Goal: Information Seeking & Learning: Learn about a topic

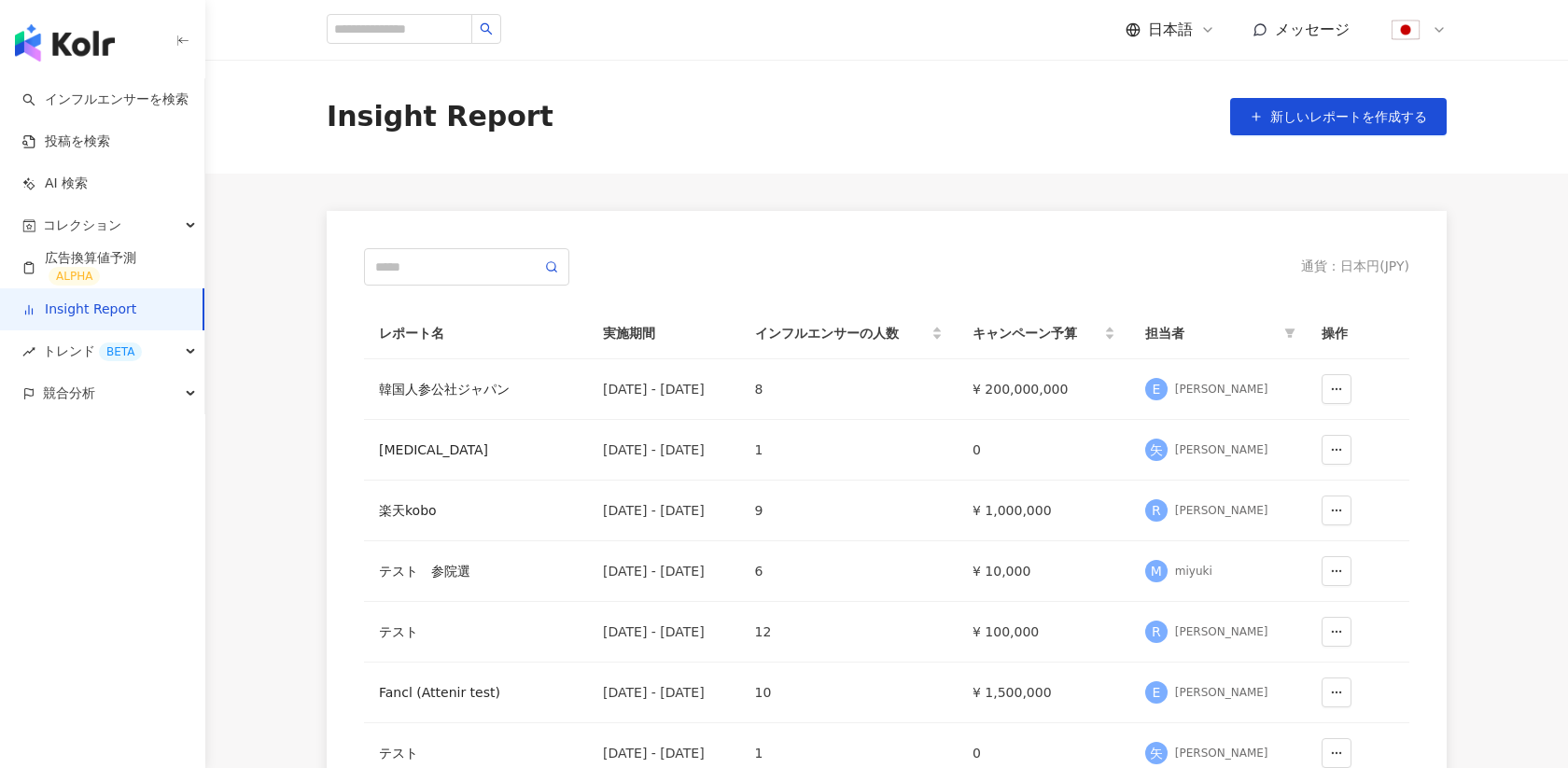
click at [1440, 31] on icon at bounding box center [1439, 30] width 8 height 4
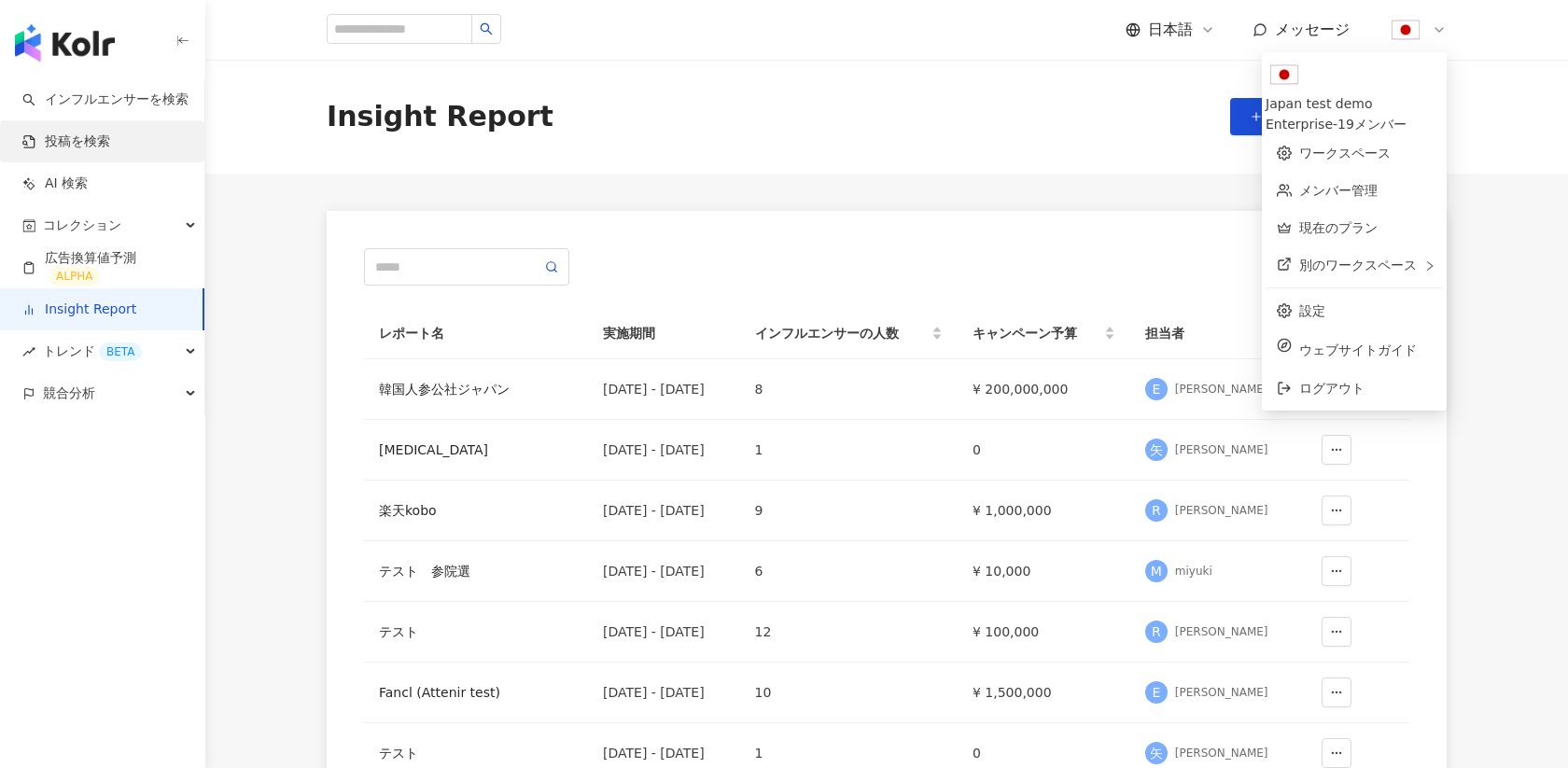
click at [100, 140] on link "投稿を検索" at bounding box center [66, 142] width 88 height 19
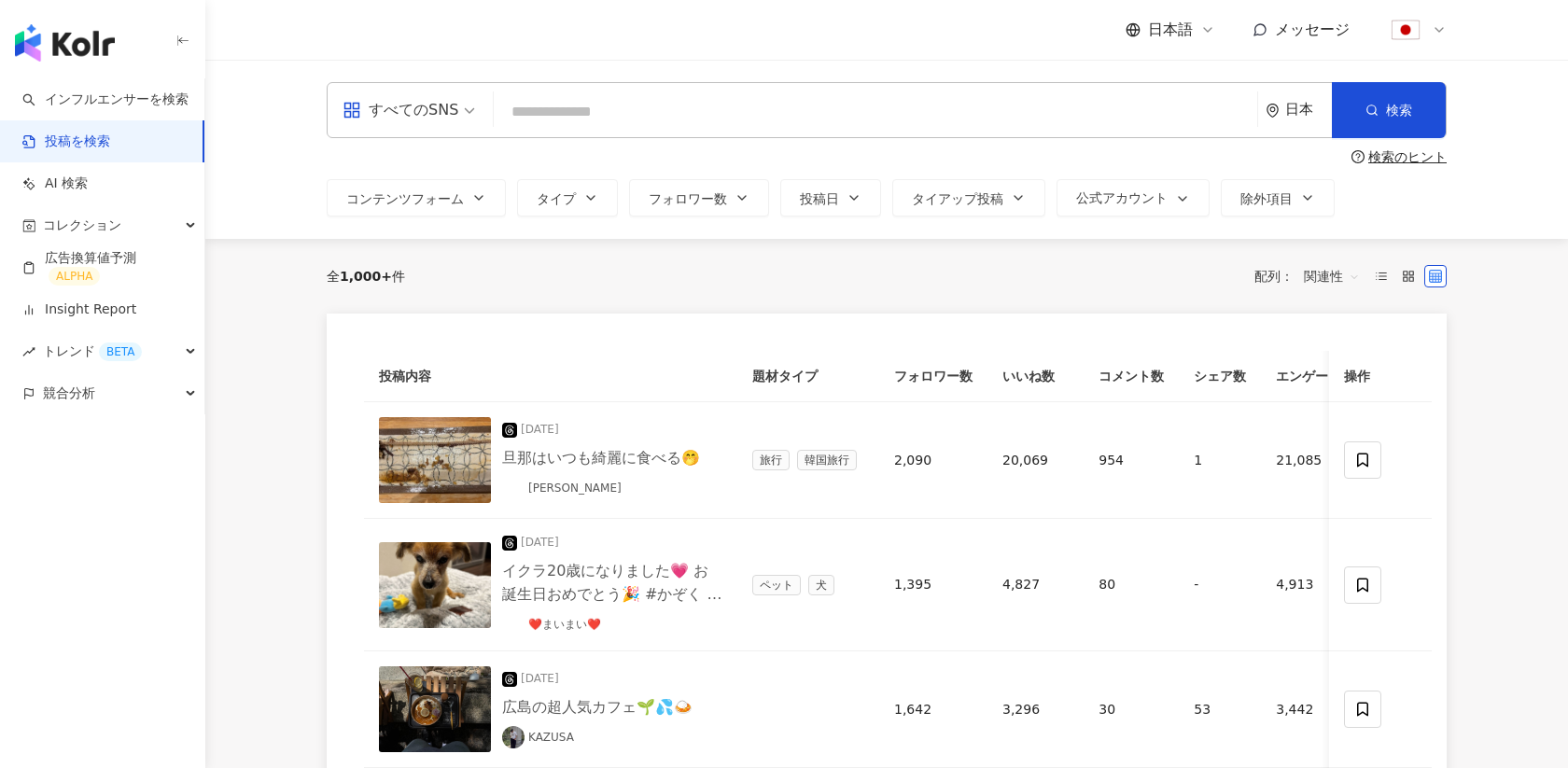
click at [566, 107] on input "search" at bounding box center [875, 111] width 749 height 40
paste input "**********"
click at [1302, 109] on div "日本" at bounding box center [1308, 110] width 46 height 16
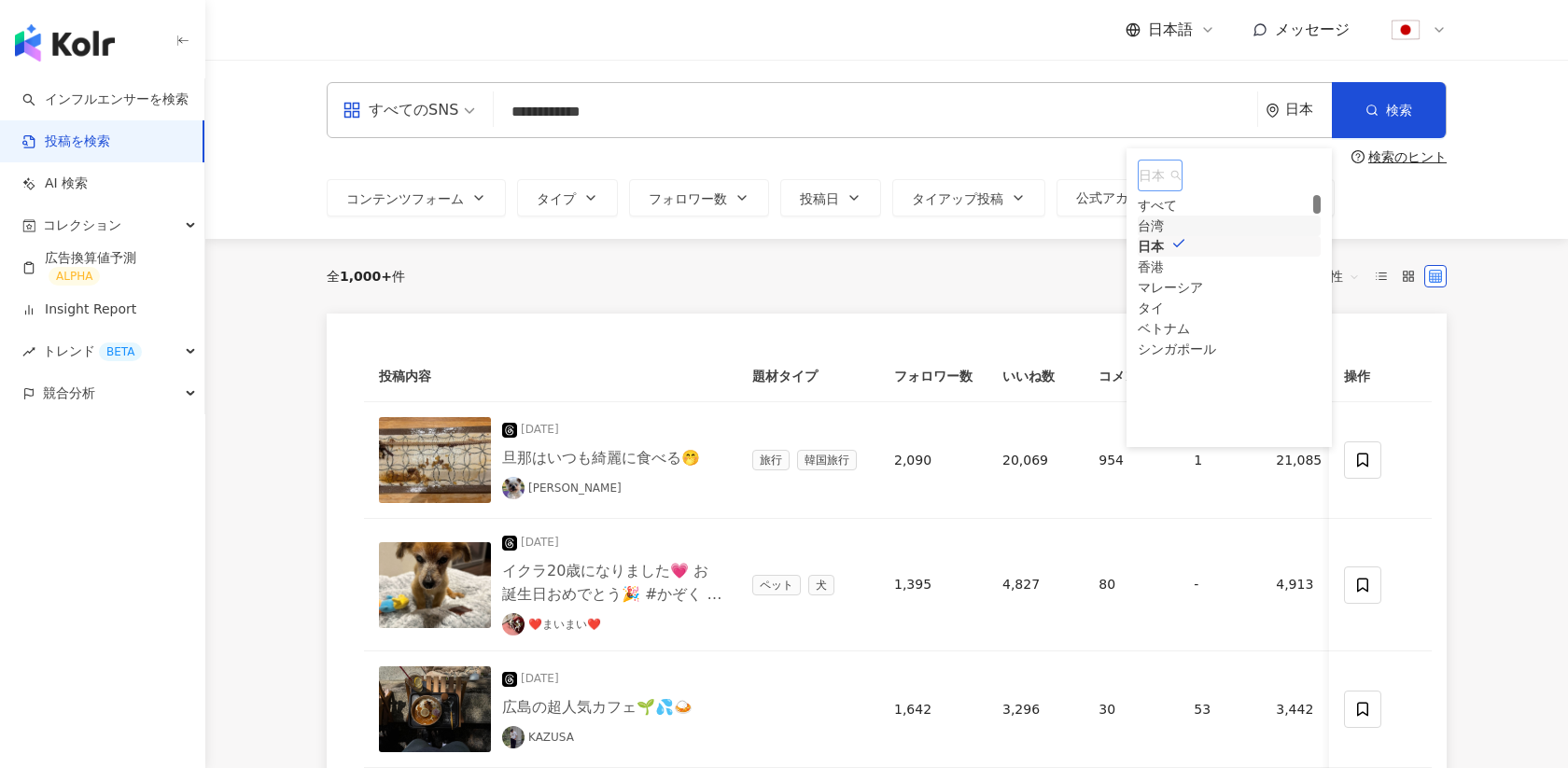
click at [1164, 236] on div "台湾" at bounding box center [1151, 226] width 26 height 21
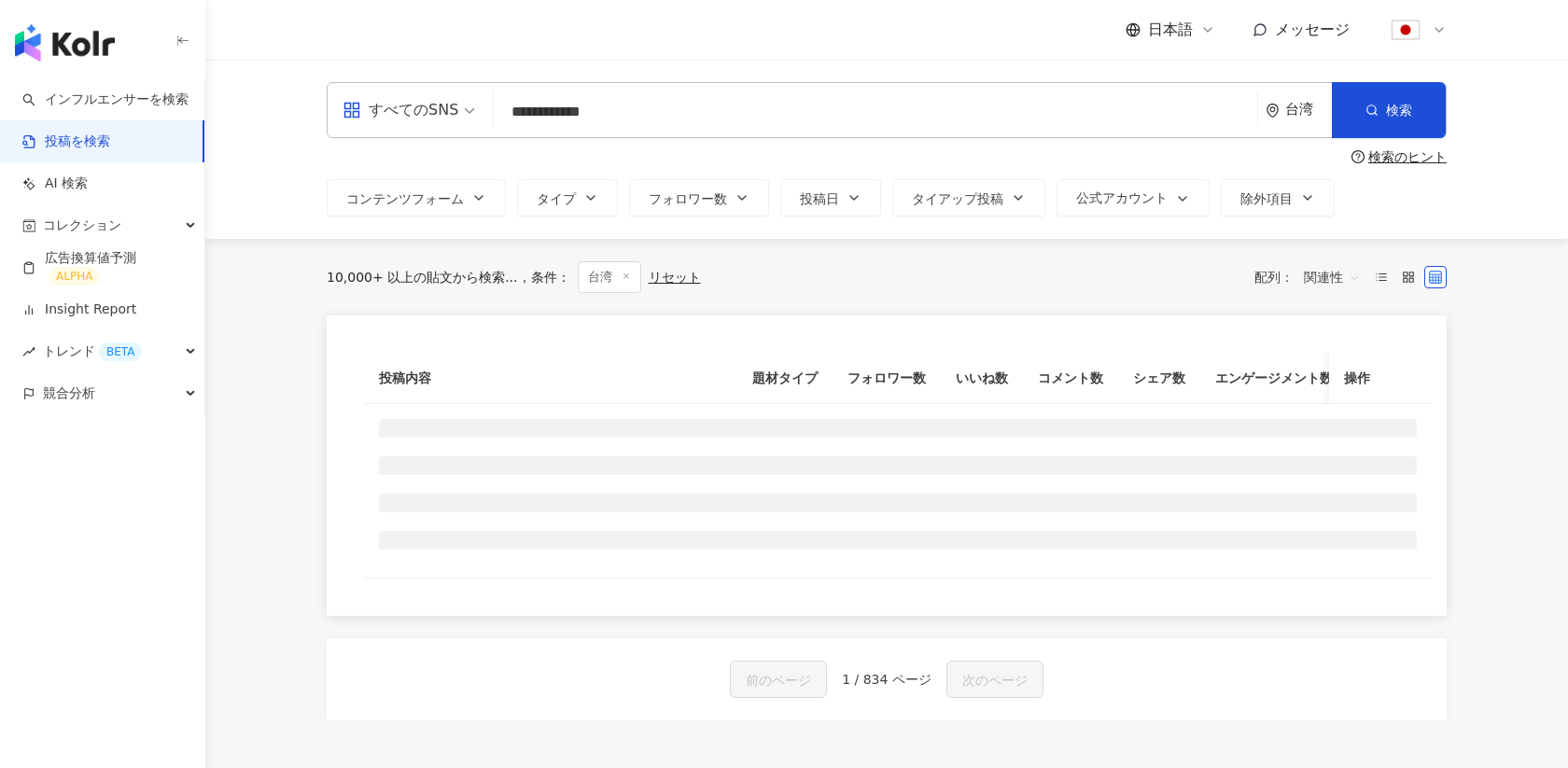
click at [767, 110] on input "**********" at bounding box center [875, 111] width 749 height 40
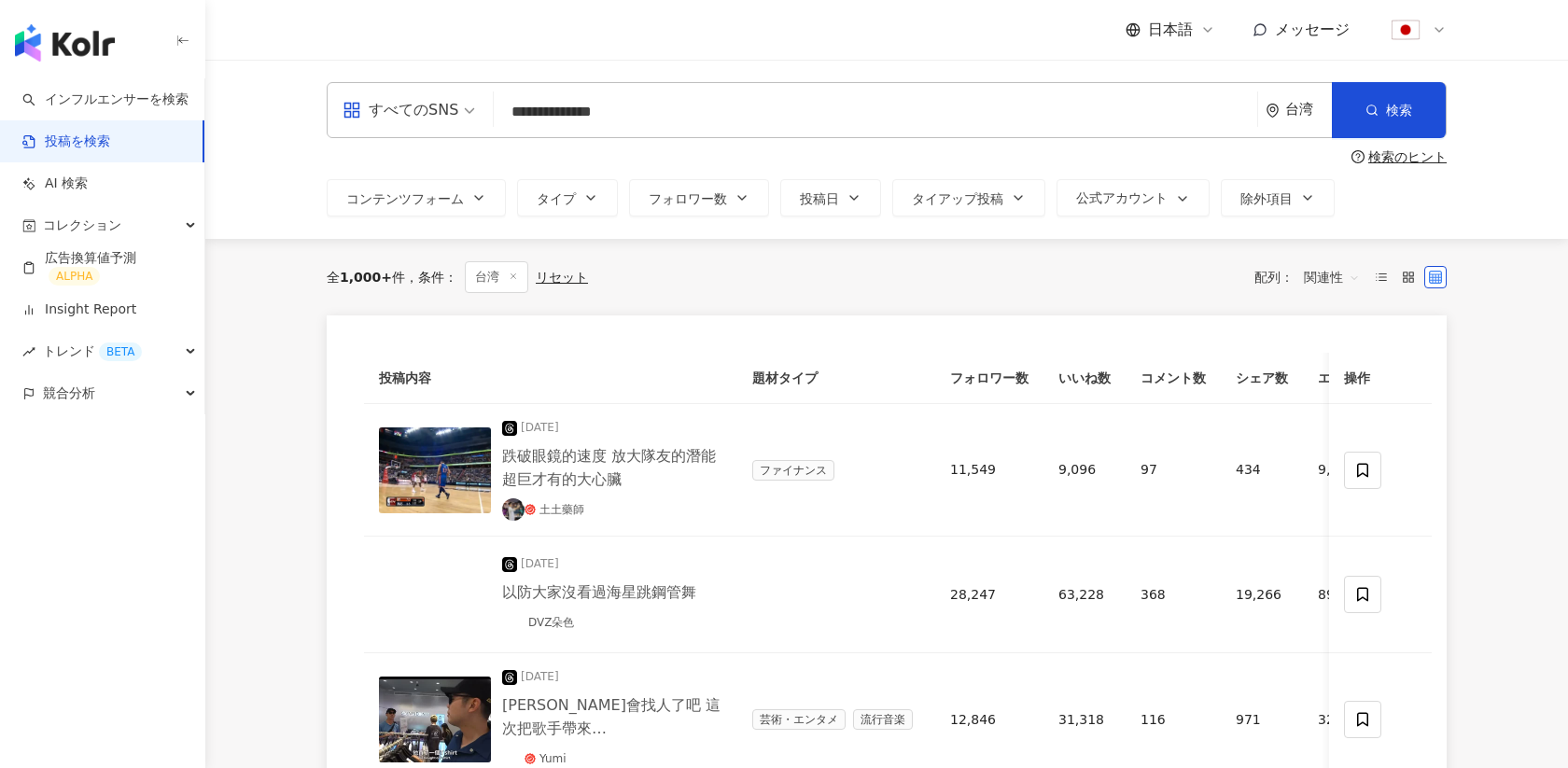
type input "**********"
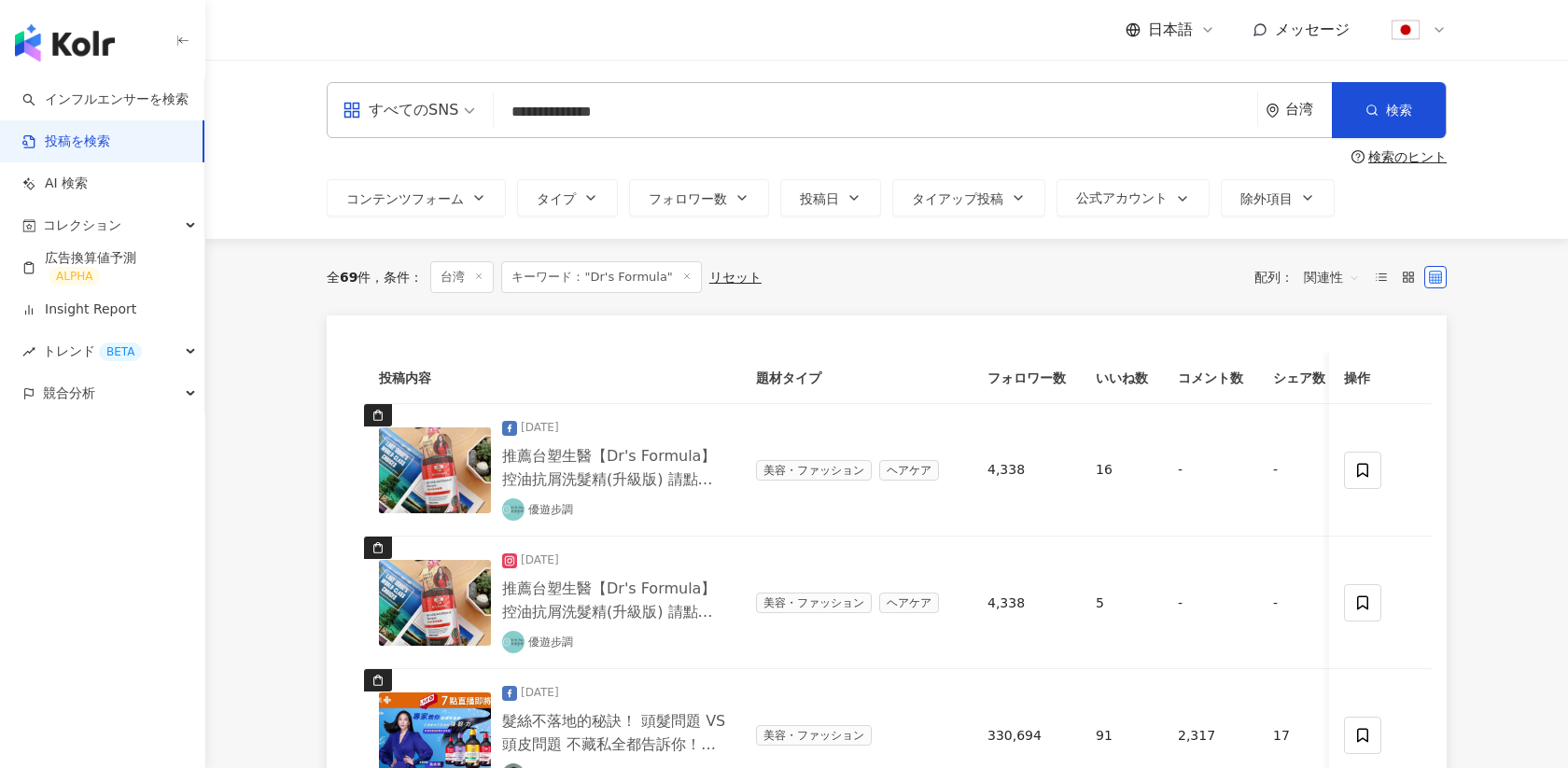
click at [1435, 38] on div at bounding box center [1417, 30] width 60 height 38
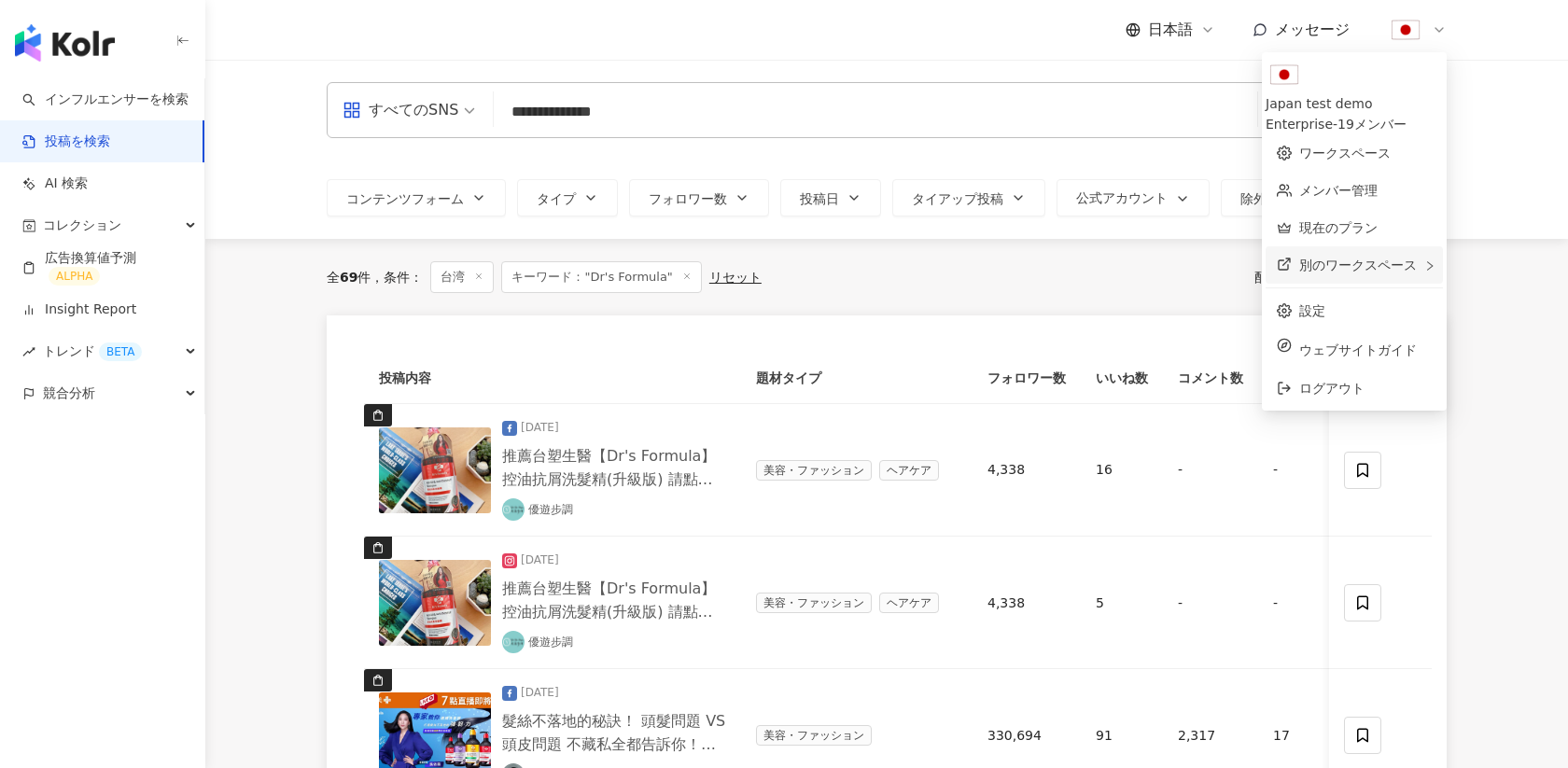
click at [1351, 258] on span "別のワークスペース" at bounding box center [1358, 265] width 117 height 15
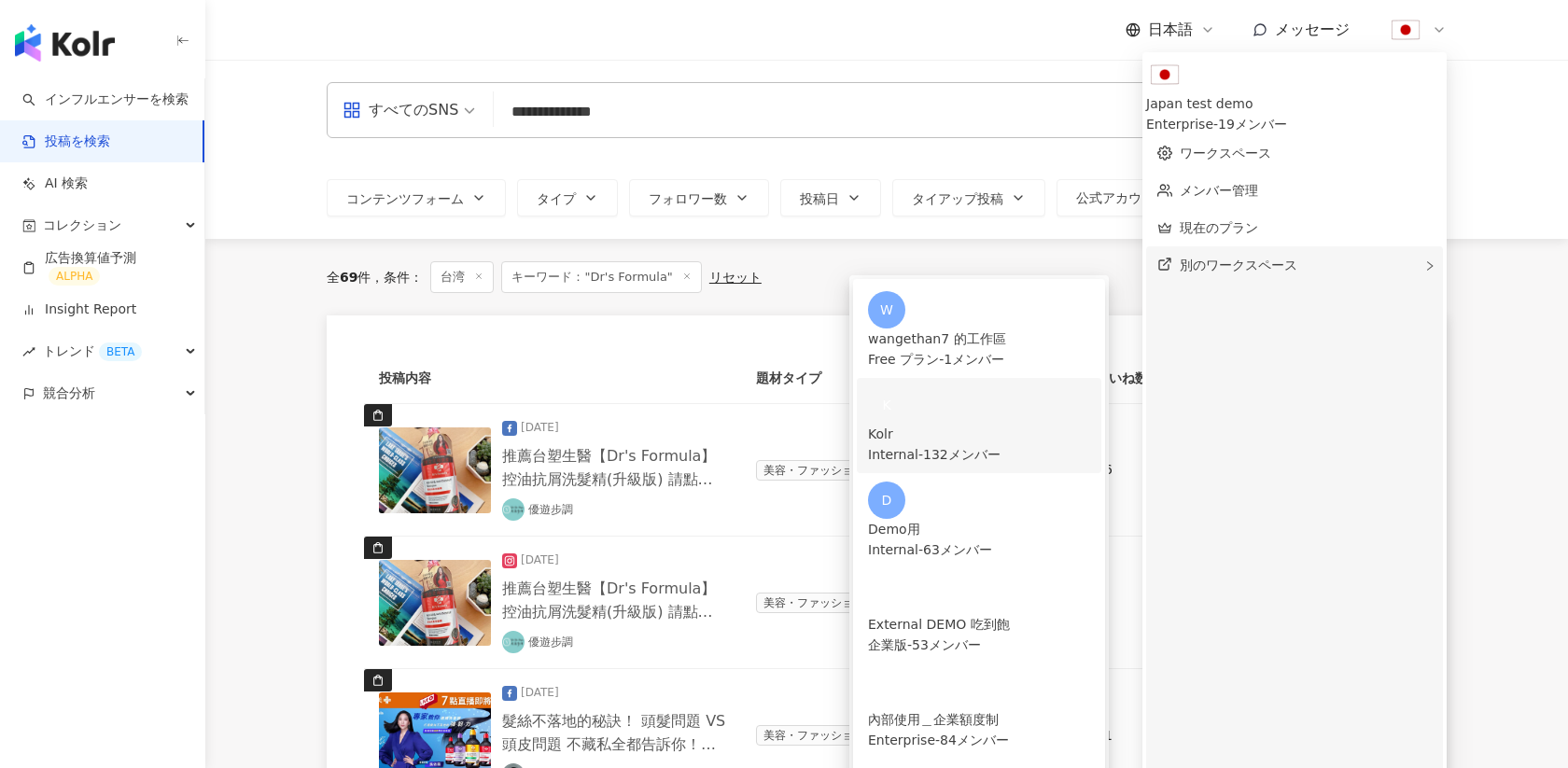
click at [1058, 444] on div "Internal - 132メンバー" at bounding box center [979, 454] width 222 height 21
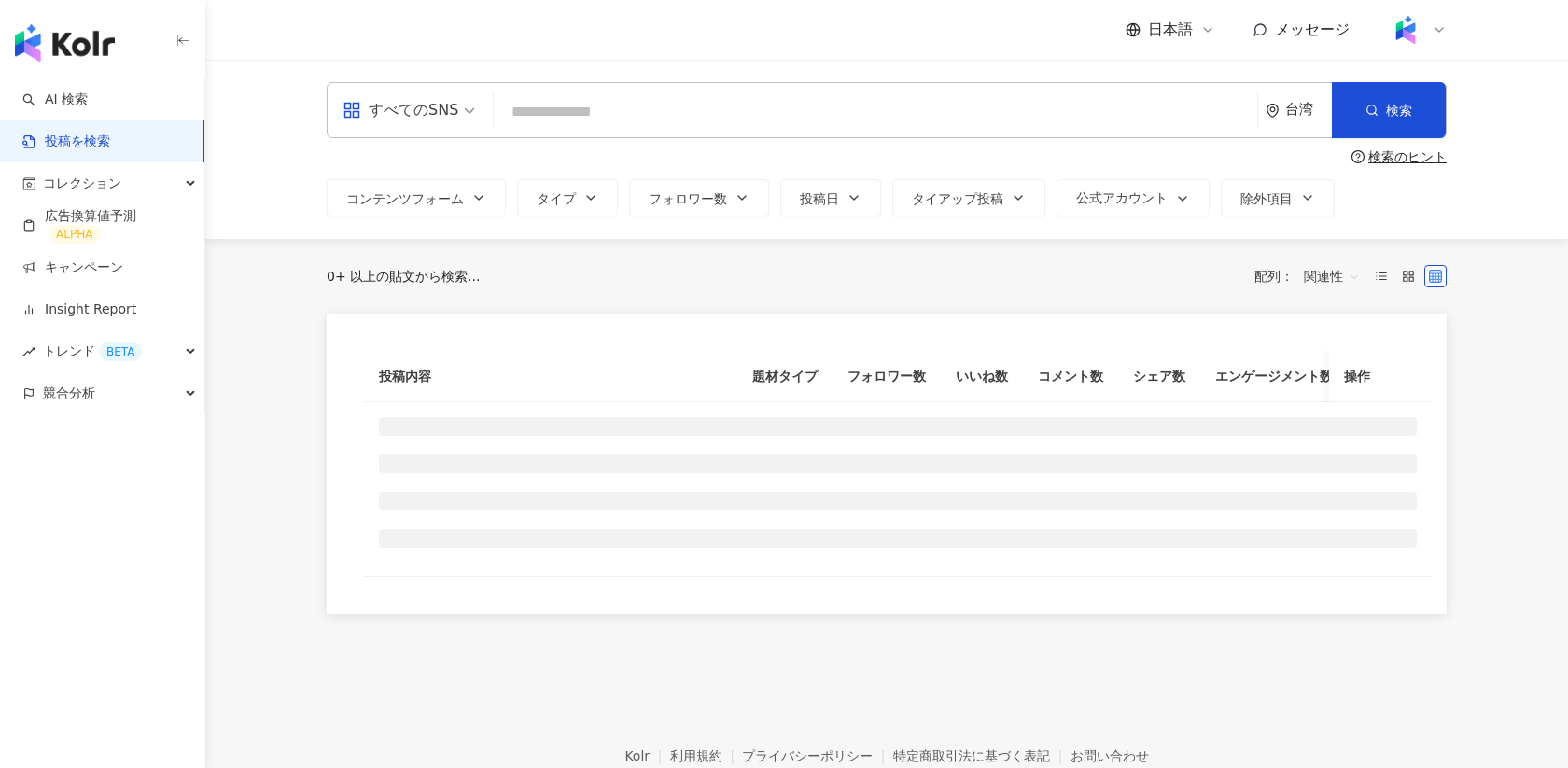
click at [606, 101] on input "search" at bounding box center [875, 111] width 749 height 40
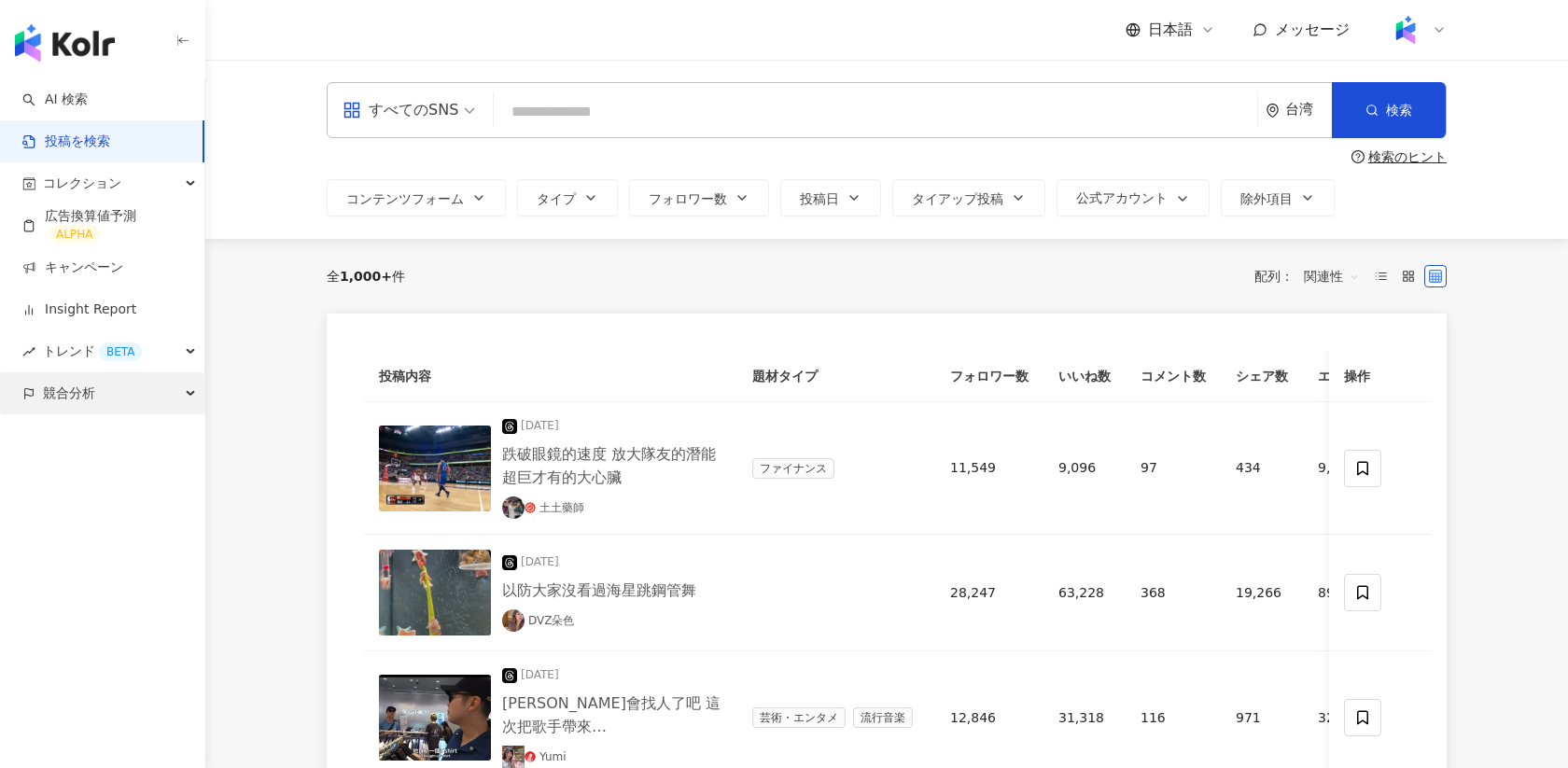
click at [94, 388] on span "競合分析" at bounding box center [68, 393] width 52 height 42
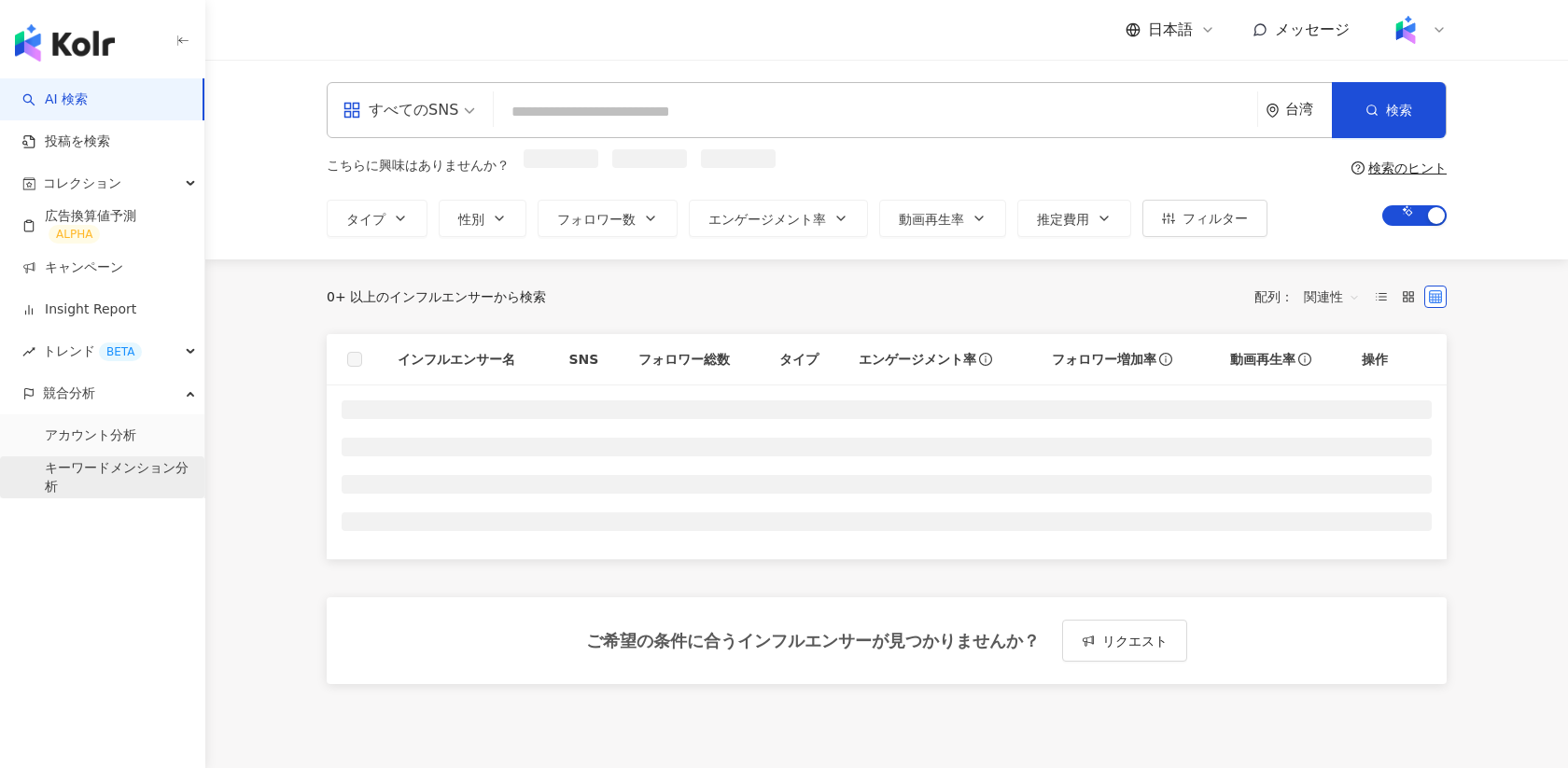
click at [86, 483] on link "キーワードメンション分析" at bounding box center [116, 477] width 145 height 37
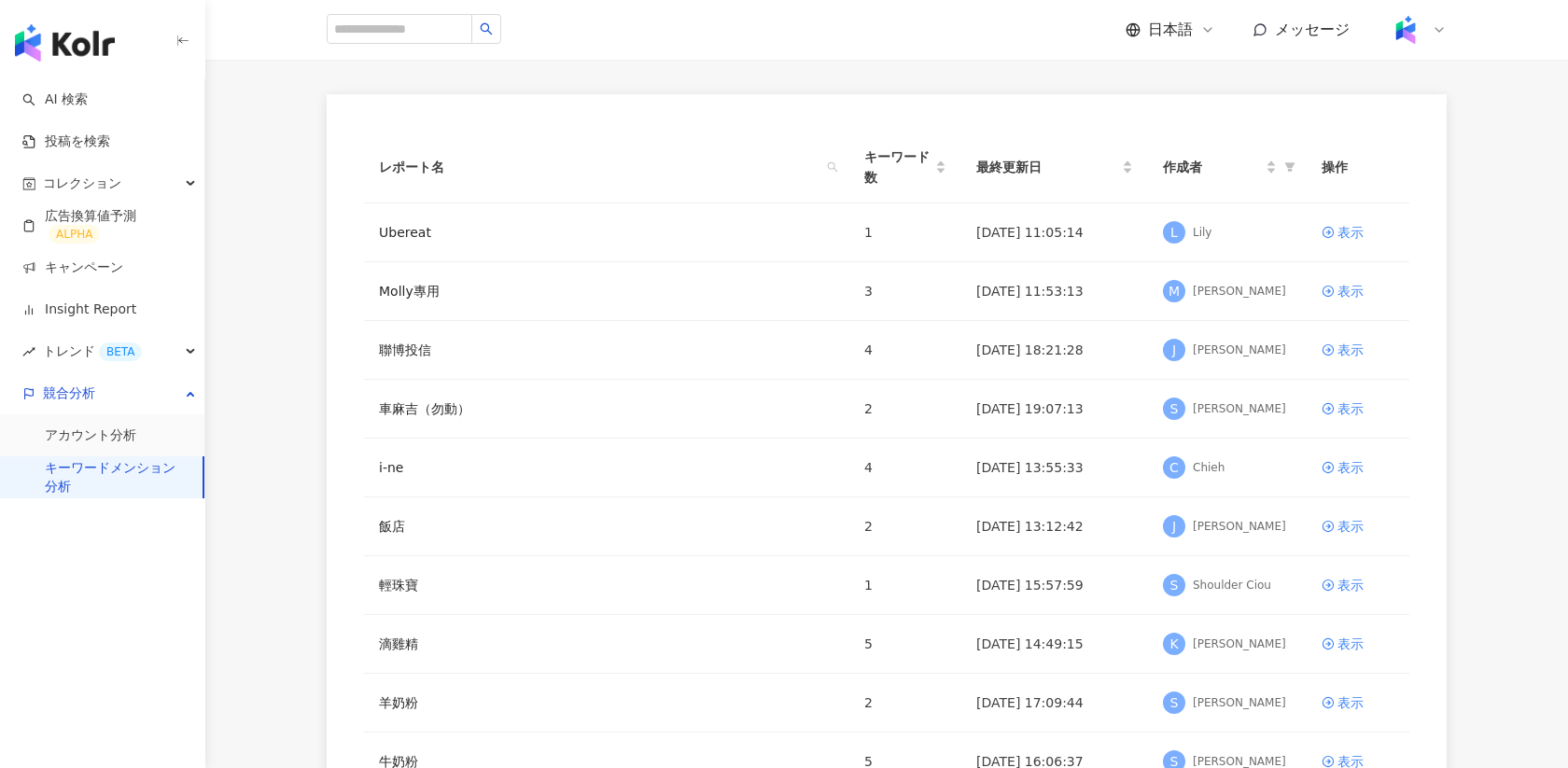
scroll to position [119, 0]
click at [383, 458] on link "i-ne" at bounding box center [391, 465] width 25 height 21
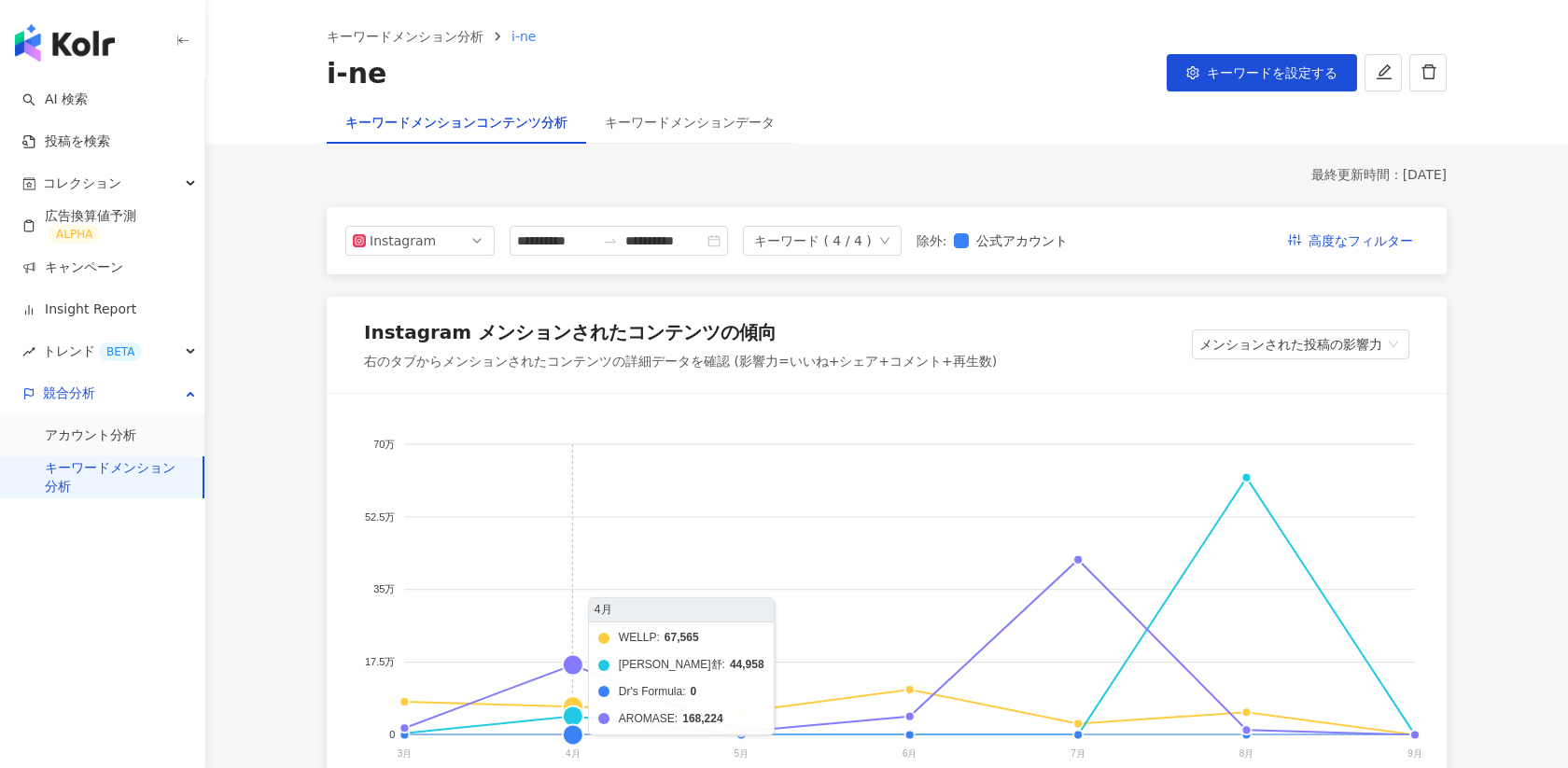
scroll to position [149, 0]
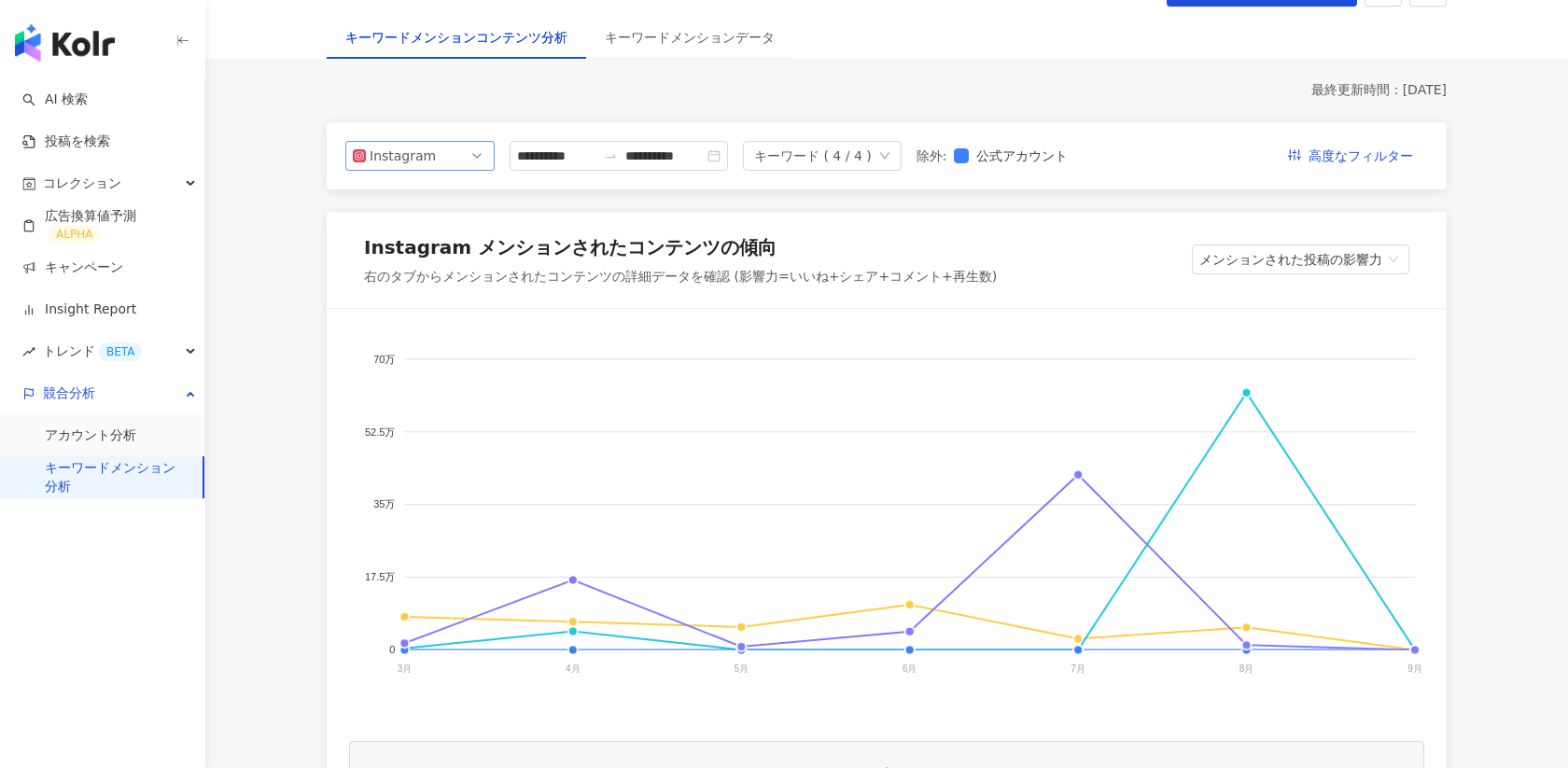
click at [425, 162] on div "Instagram" at bounding box center [400, 156] width 60 height 28
click at [405, 220] on div "Facebook" at bounding box center [407, 230] width 60 height 21
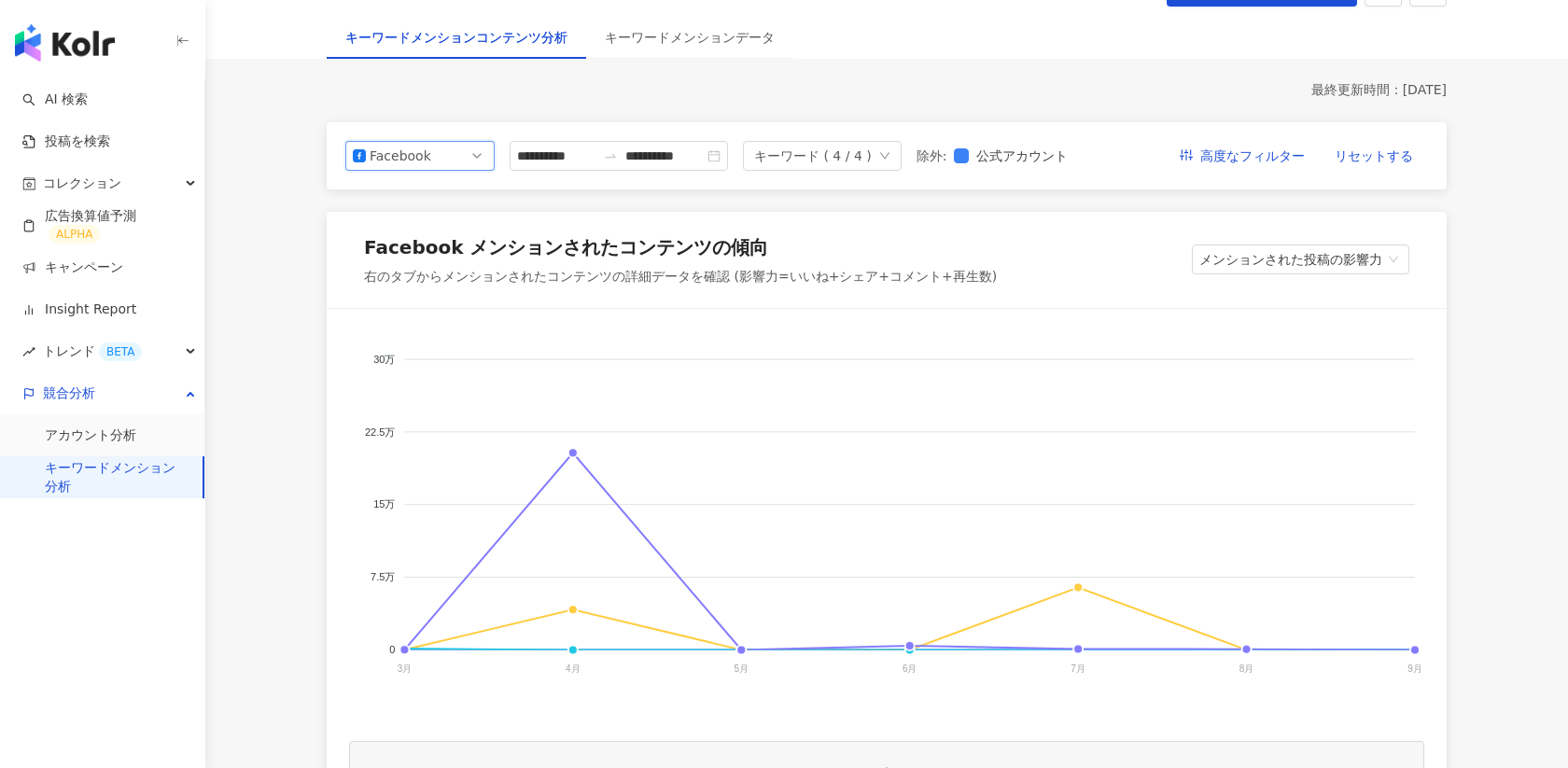
click at [402, 155] on div "Facebook" at bounding box center [400, 156] width 60 height 28
click at [1151, 89] on div "最終更新時間：[DATE]" at bounding box center [887, 91] width 1120 height 19
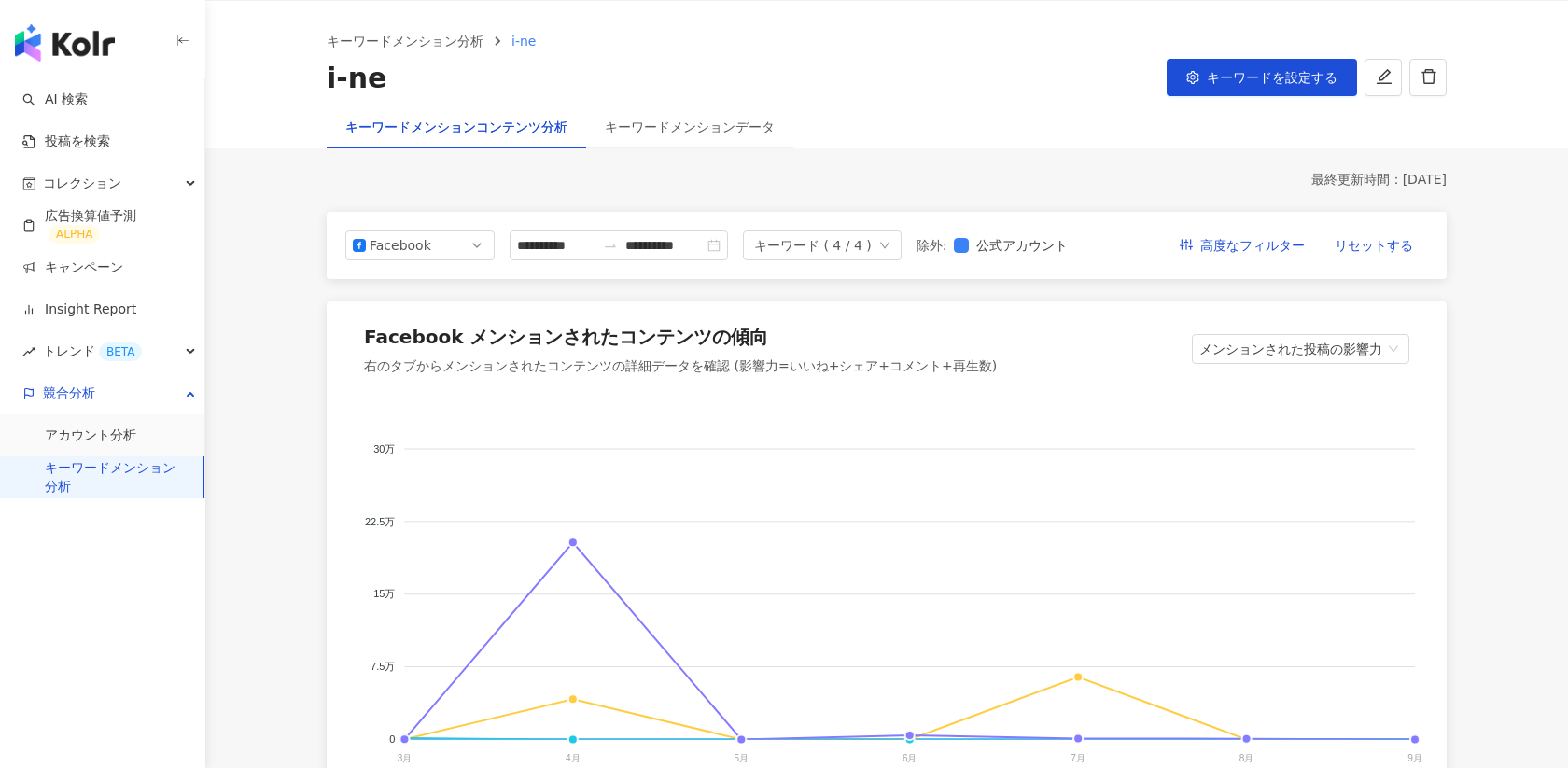
scroll to position [43, 0]
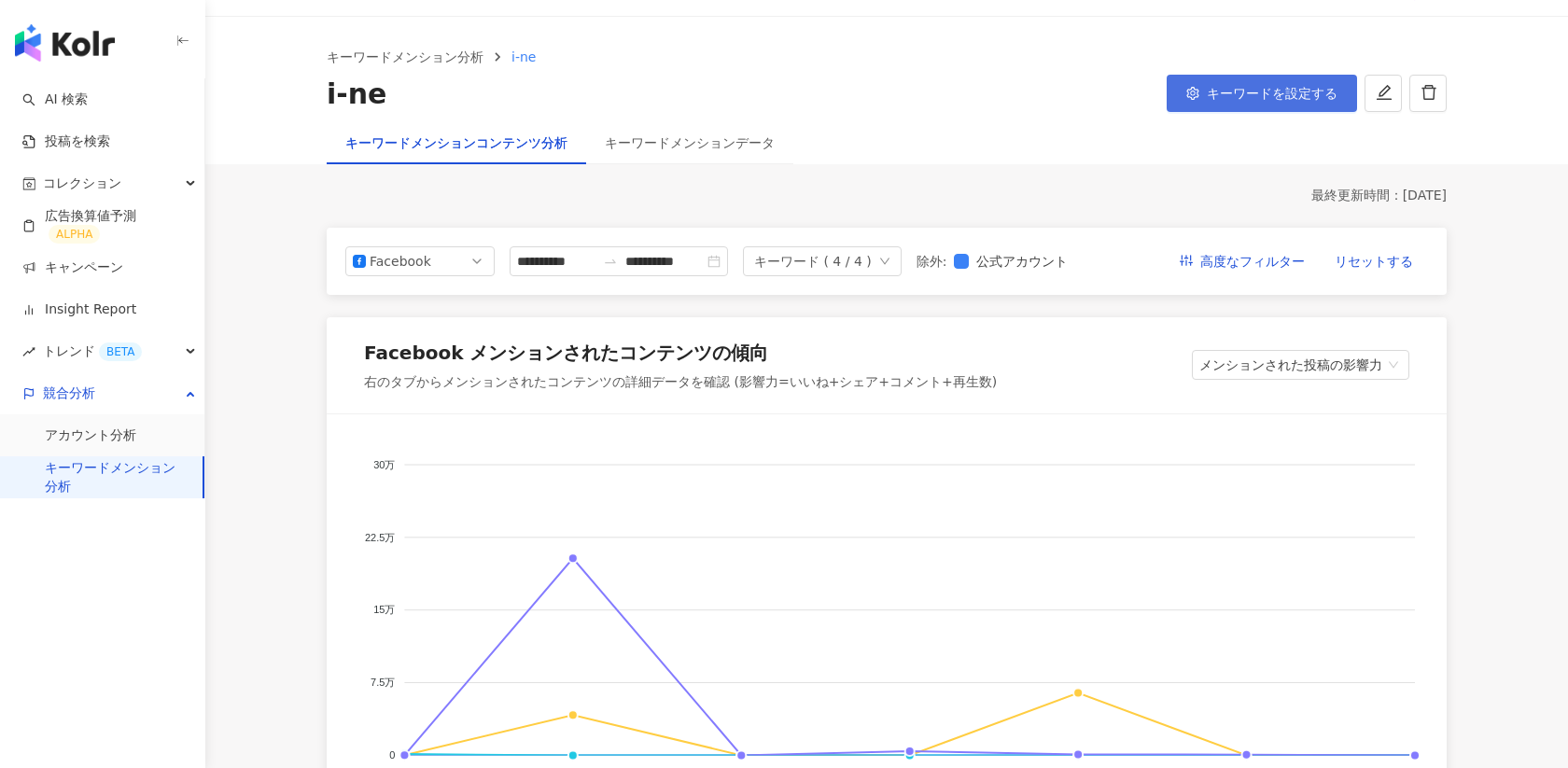
click at [1234, 80] on button "キーワードを設定する" at bounding box center [1263, 94] width 191 height 38
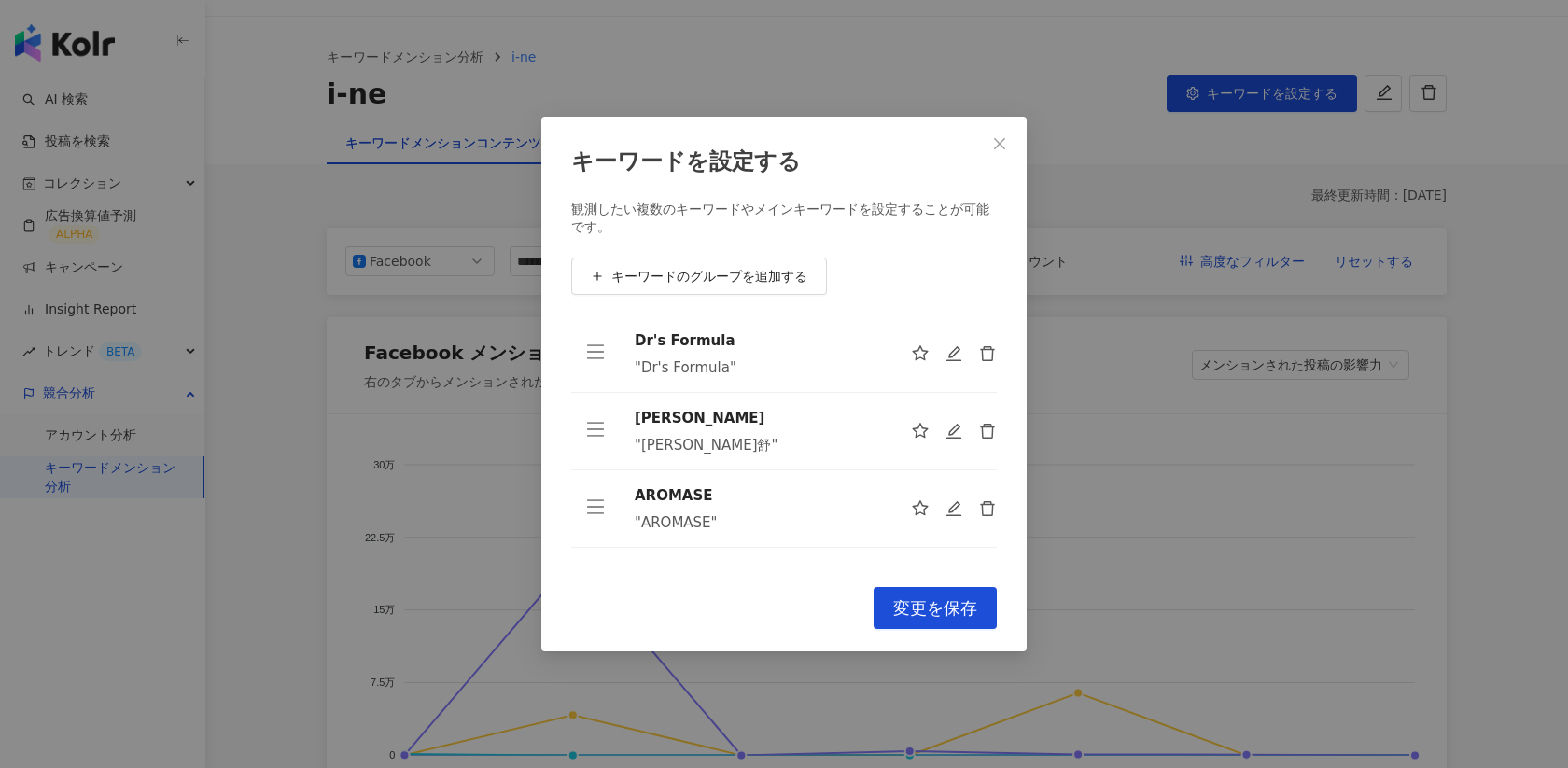
click at [1077, 199] on div "キーワードを設定する 観測したい複数のキーワードやメインキーワードを設定することが可能です。 キーワードのグループを追加する Dr's Formula "Dr…" at bounding box center [784, 384] width 1568 height 768
click at [1006, 140] on icon "close" at bounding box center [1000, 144] width 15 height 15
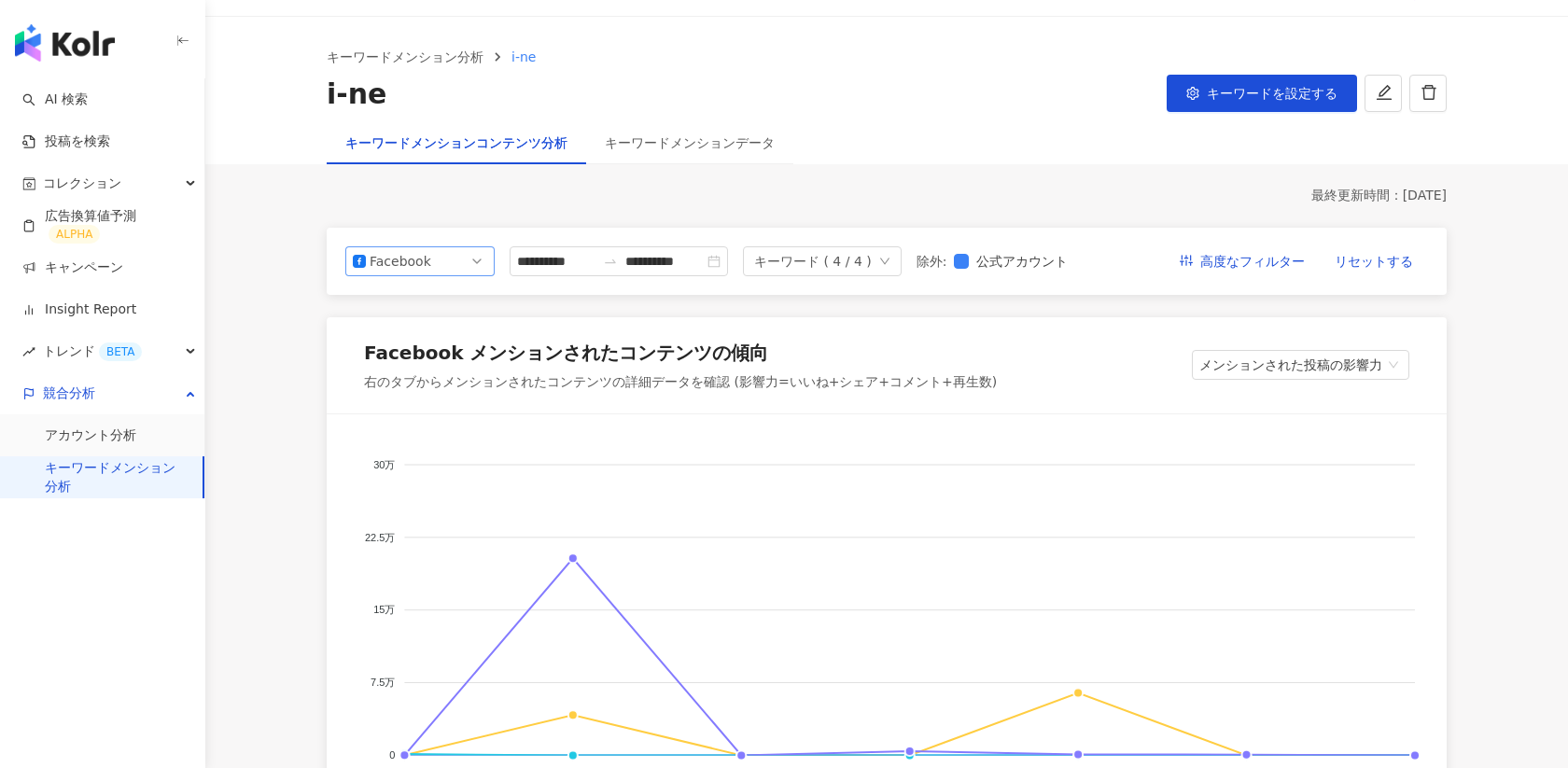
click at [399, 267] on div "Facebook" at bounding box center [400, 262] width 60 height 28
click at [394, 365] on div "YouTube" at bounding box center [407, 367] width 60 height 21
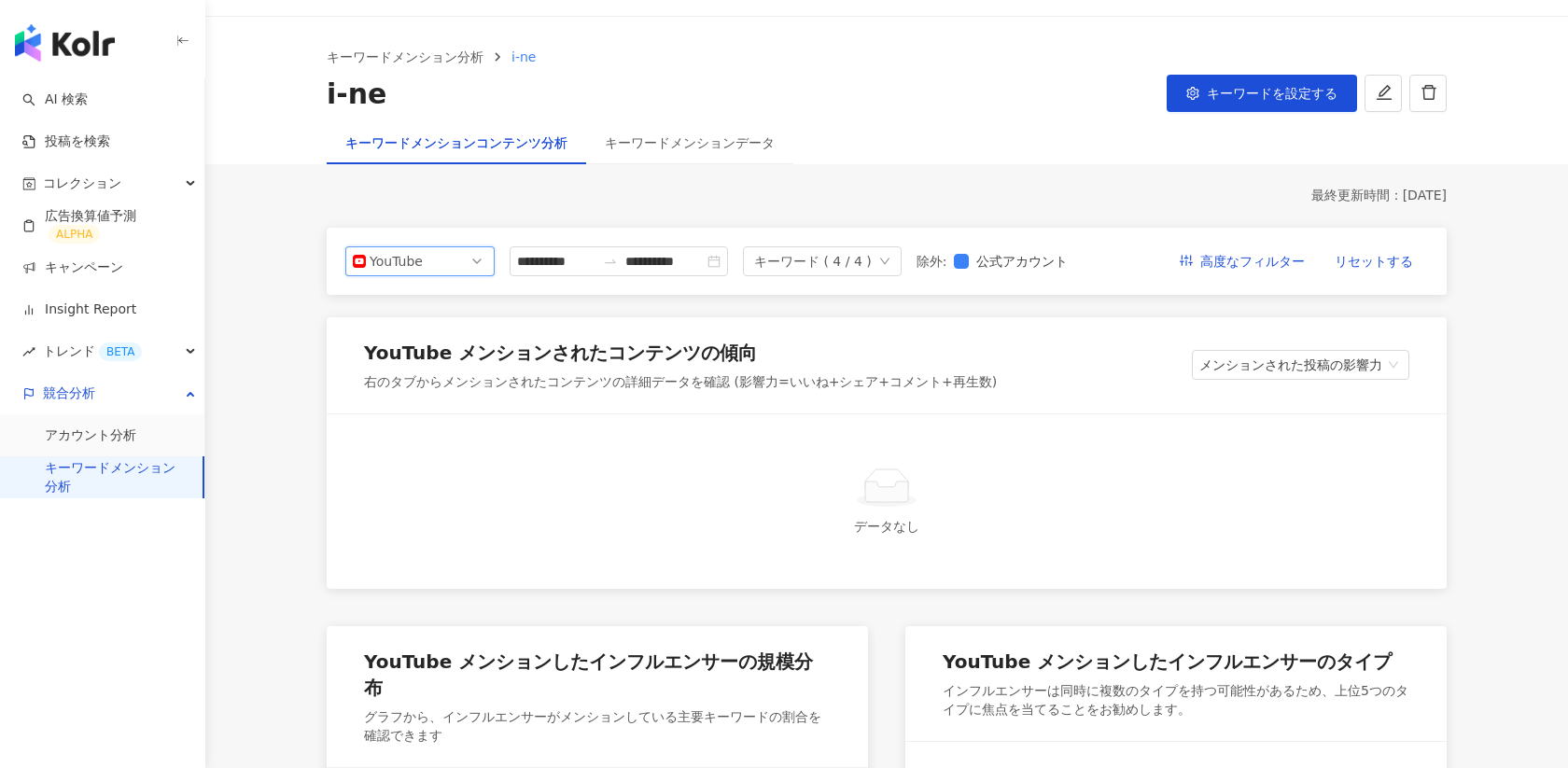
click at [448, 262] on span "YouTube" at bounding box center [420, 262] width 134 height 28
click at [425, 309] on div "Instagram" at bounding box center [407, 304] width 60 height 21
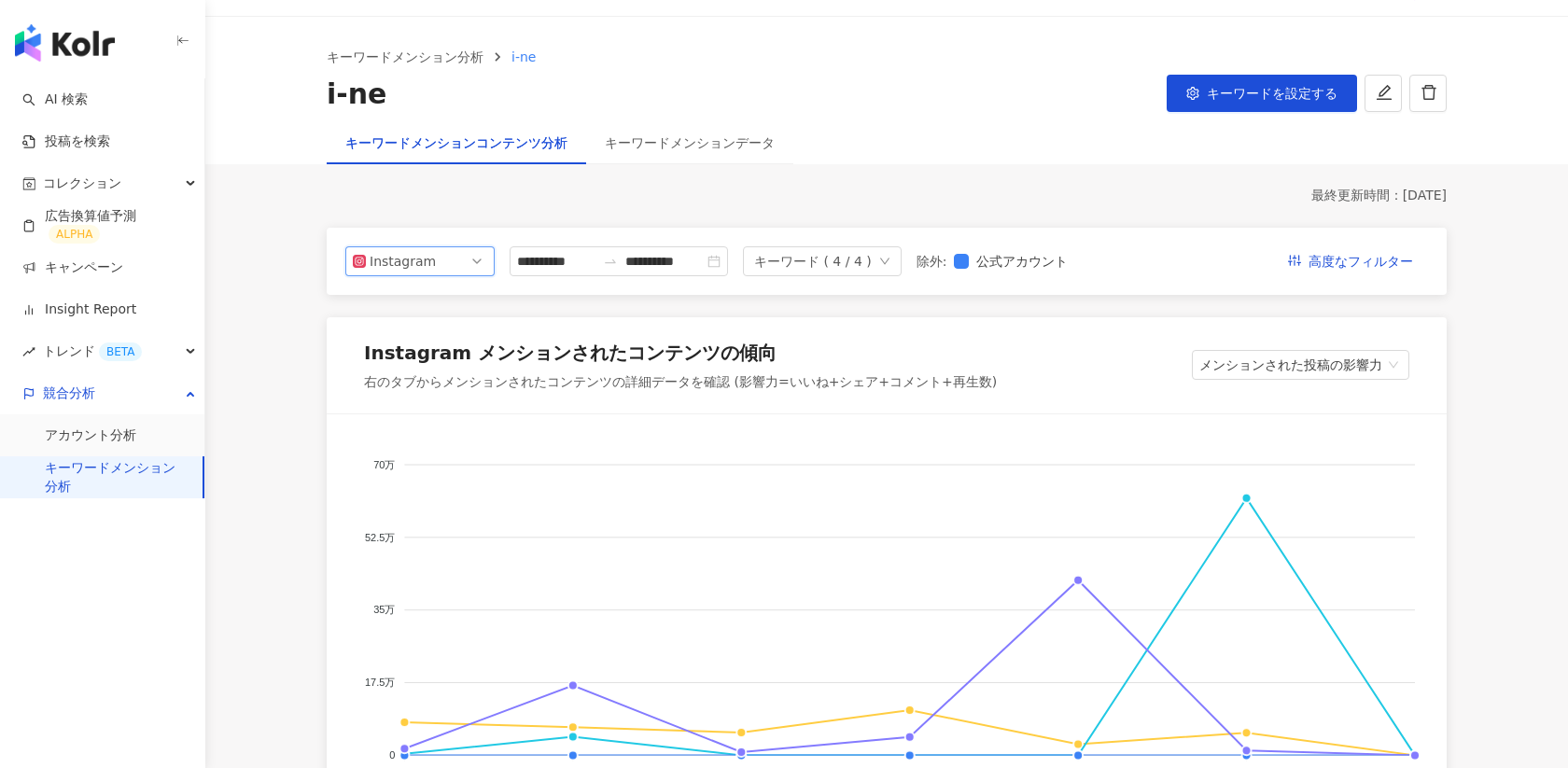
click at [380, 261] on div "Instagram" at bounding box center [400, 262] width 60 height 28
click at [381, 336] on div "Facebook" at bounding box center [407, 336] width 60 height 21
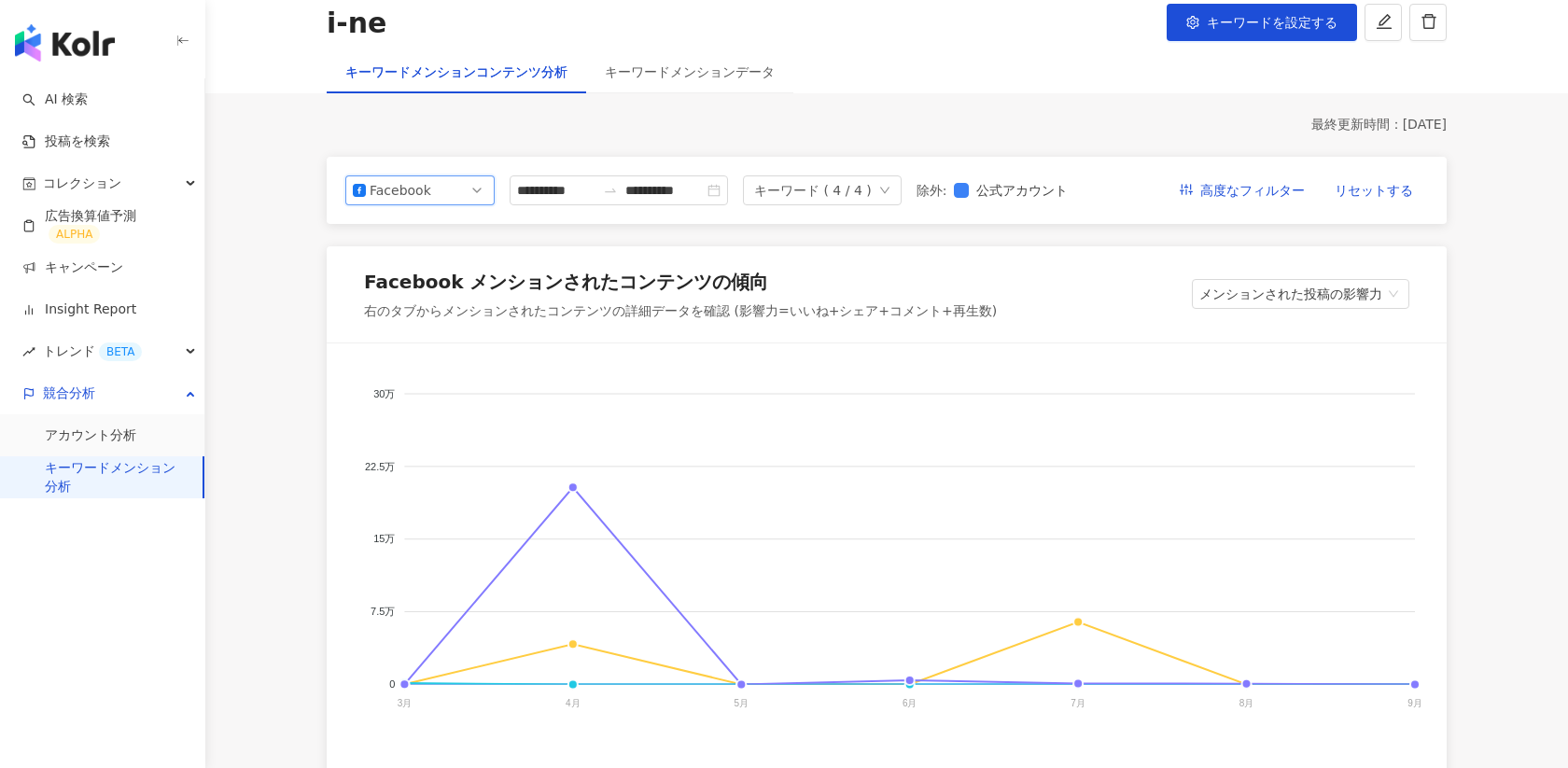
scroll to position [126, 0]
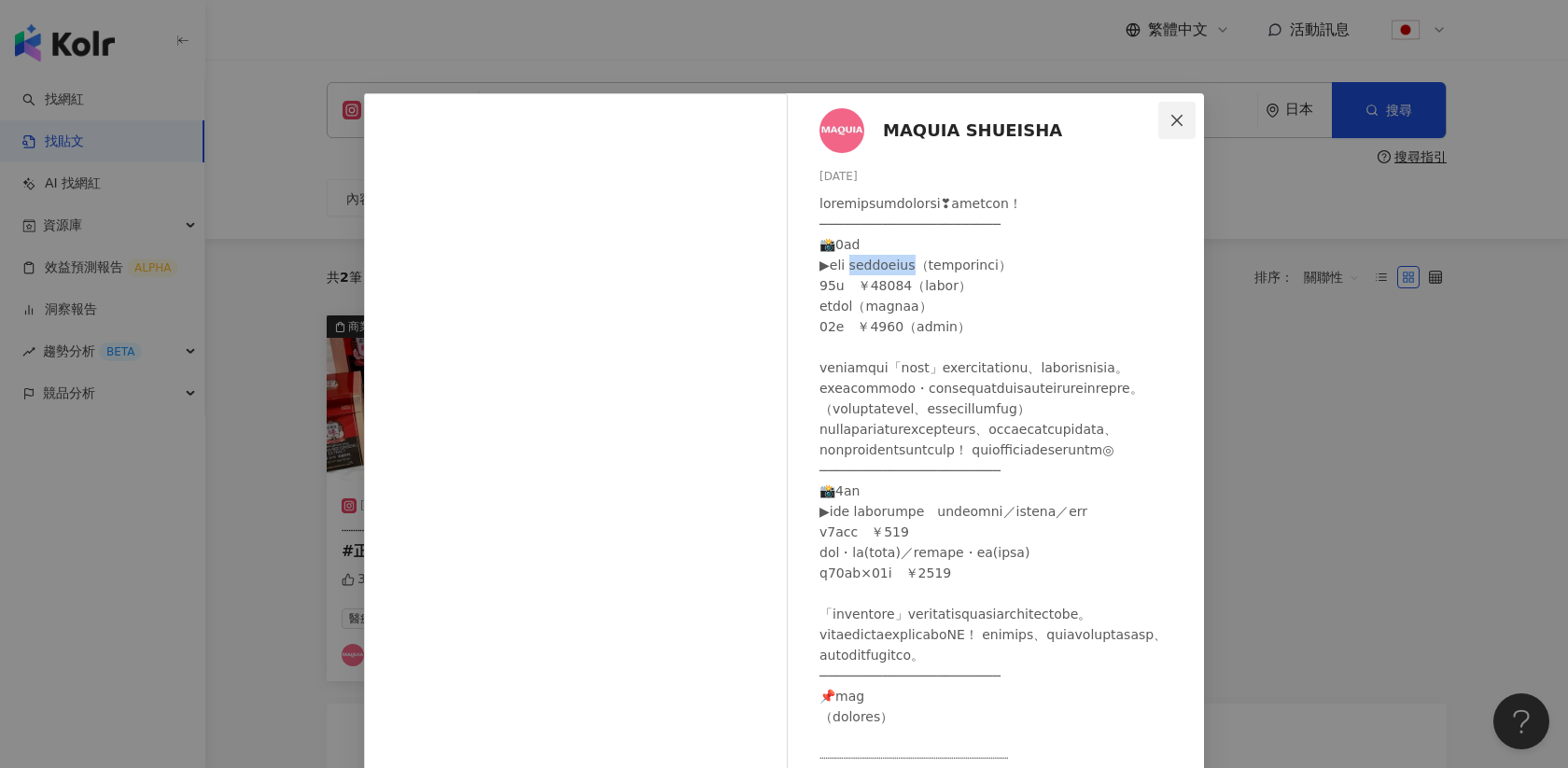
click at [1184, 117] on icon "close" at bounding box center [1178, 121] width 15 height 15
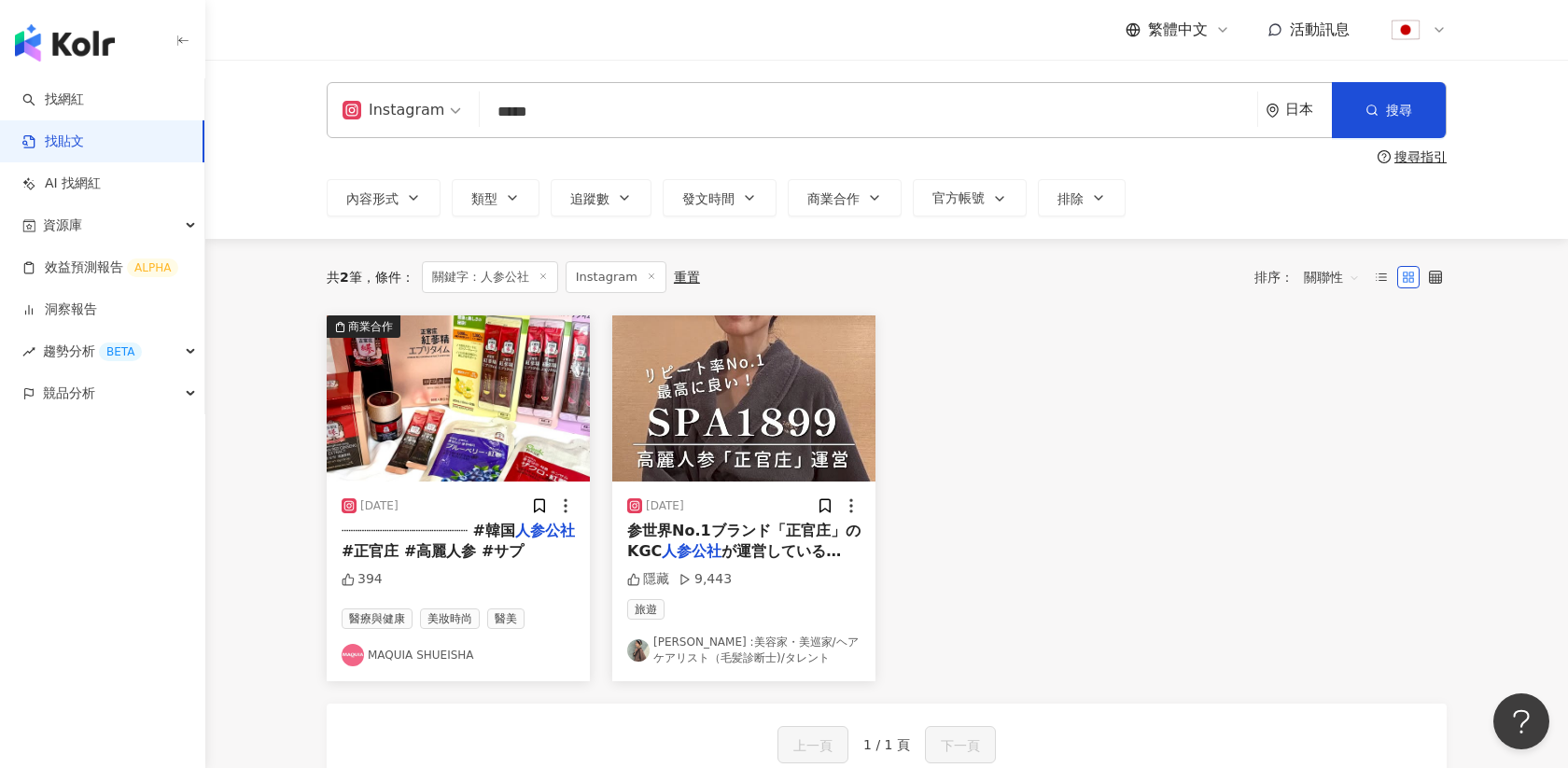
click at [1044, 350] on div "商業合作 2025/6/16 ┈┈┈┈┈┈┈┈┈┈┈┈┈┈ #韓国 人参公社 #正官庄 #高麗人参 #サプ 394 醫療與健康 美妝時尚 醫美 MAQUIA …" at bounding box center [887, 498] width 1143 height 366
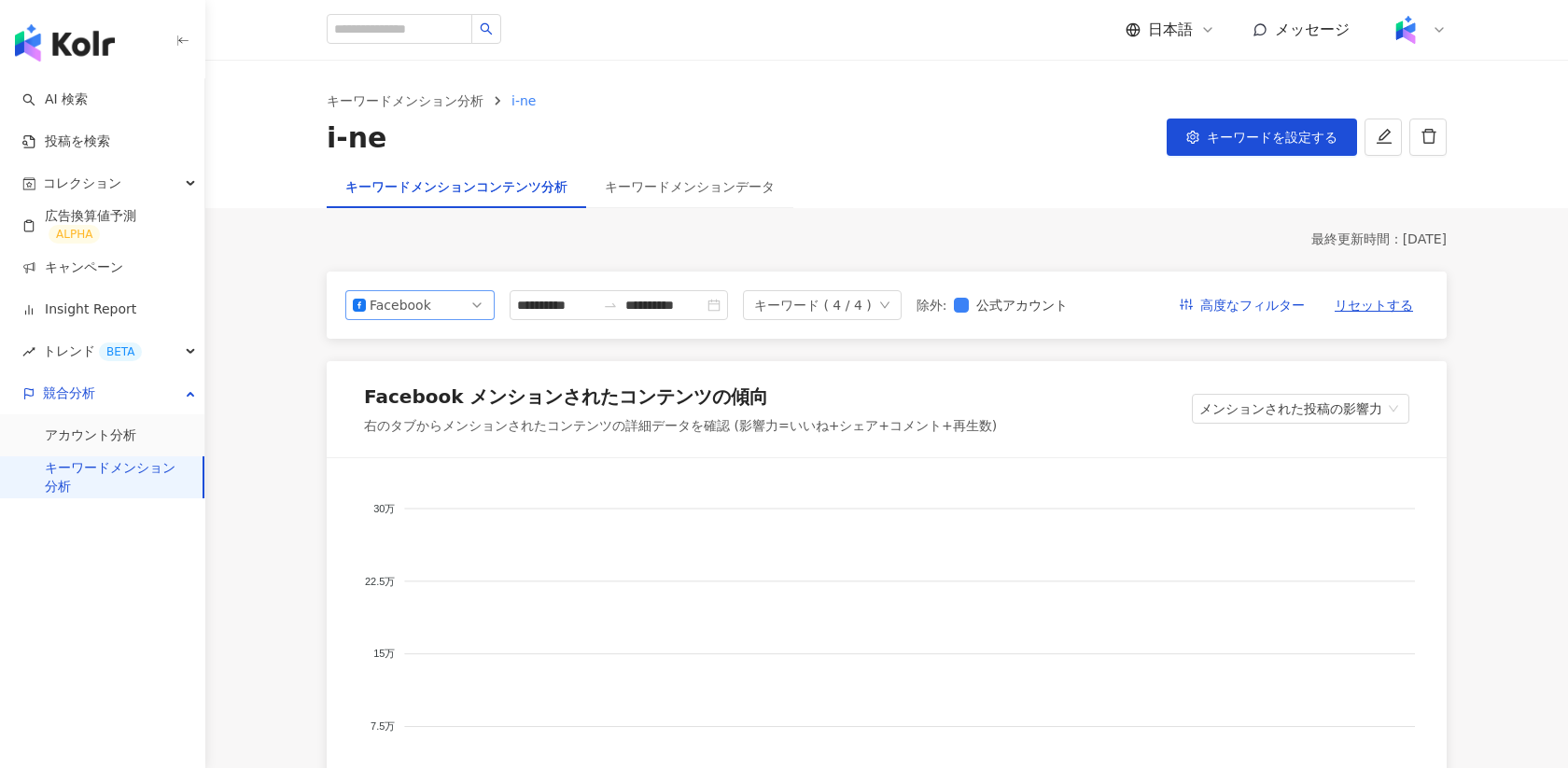
click at [474, 304] on span "Facebook" at bounding box center [420, 305] width 134 height 28
click at [474, 303] on span "Facebook" at bounding box center [420, 305] width 134 height 28
click at [472, 321] on div "**********" at bounding box center [887, 304] width 1120 height 67
click at [475, 307] on span "Facebook" at bounding box center [420, 305] width 134 height 28
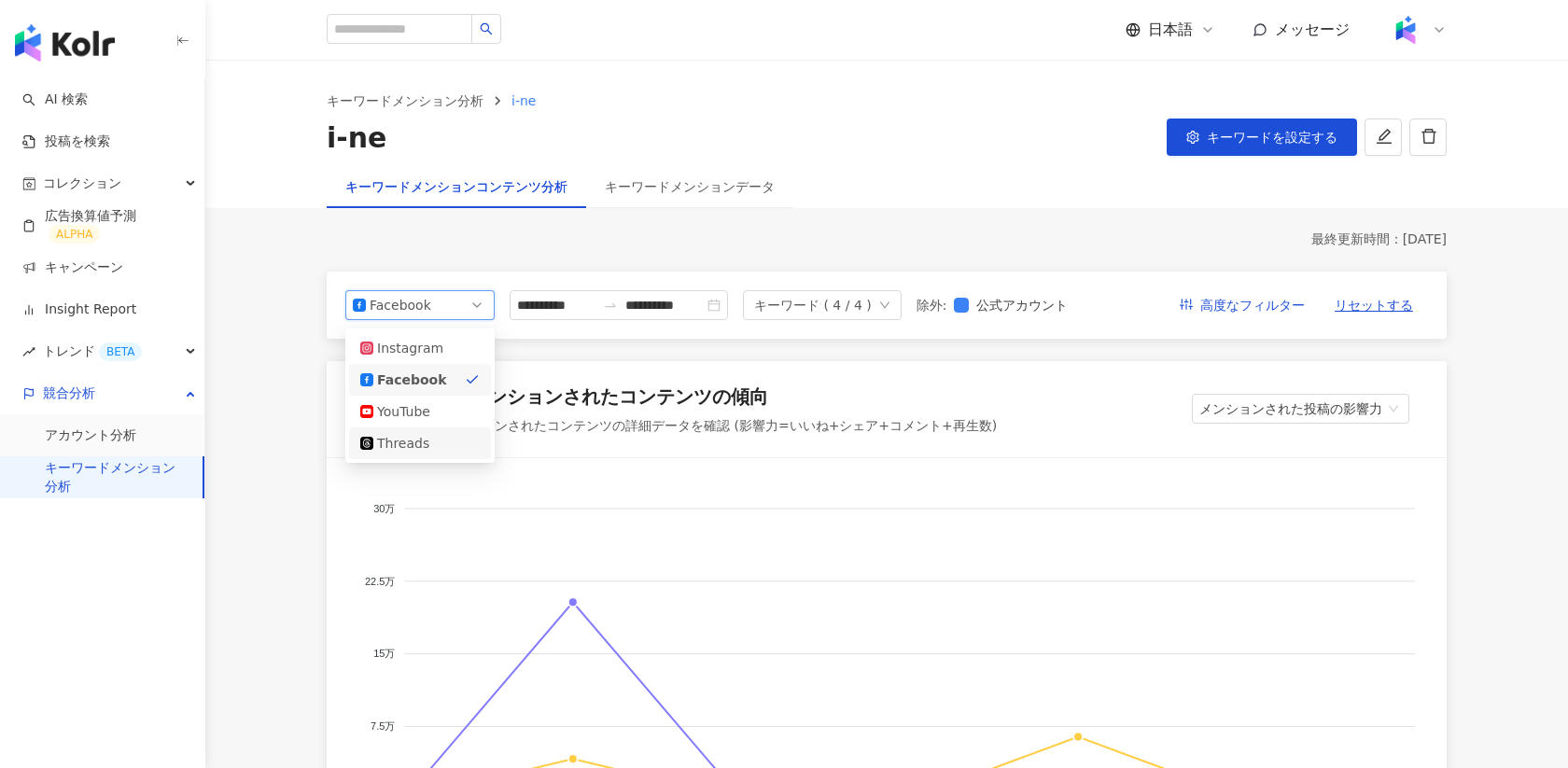
click at [420, 435] on div "Threads" at bounding box center [407, 443] width 60 height 21
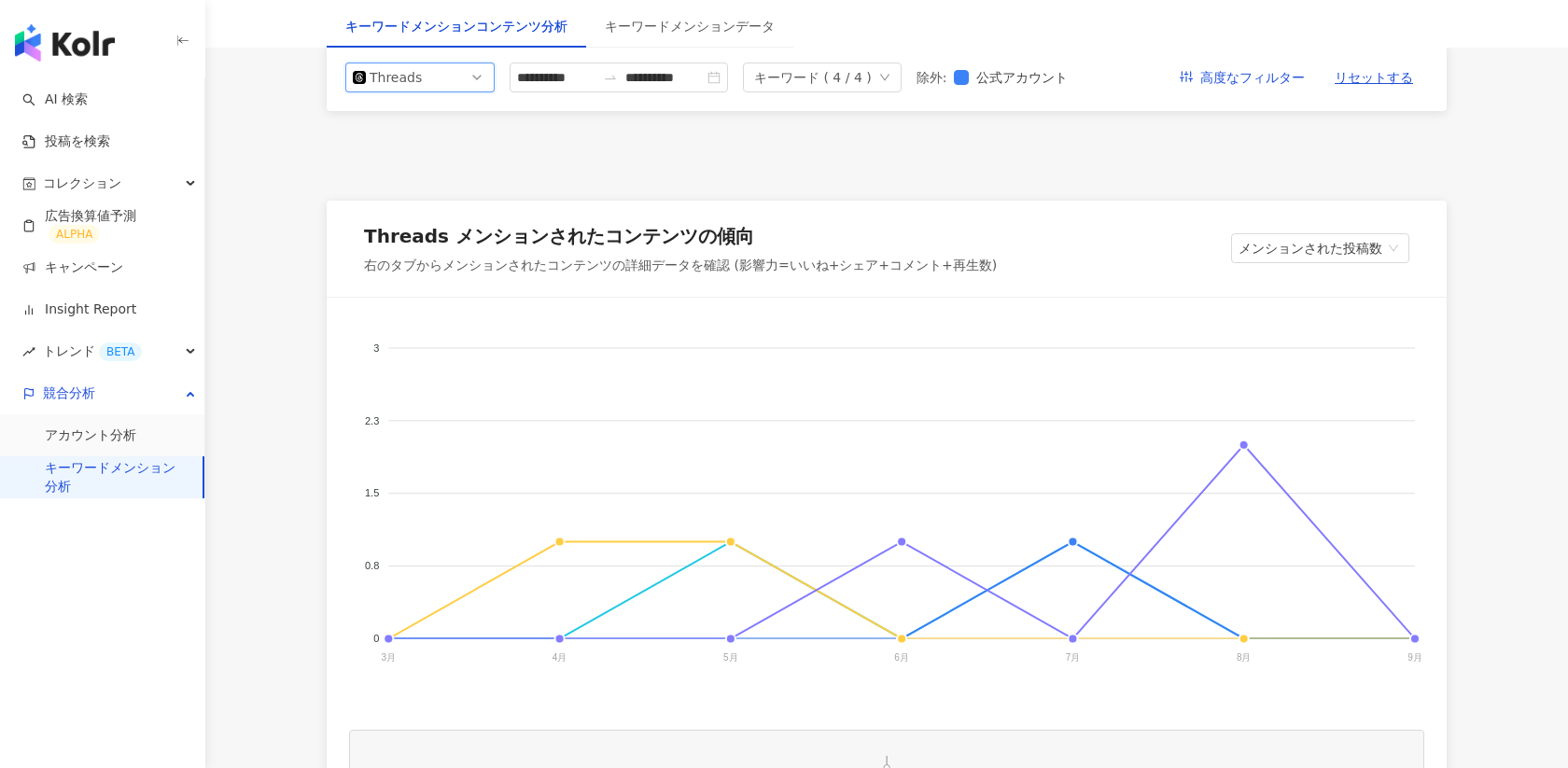
scroll to position [234, 0]
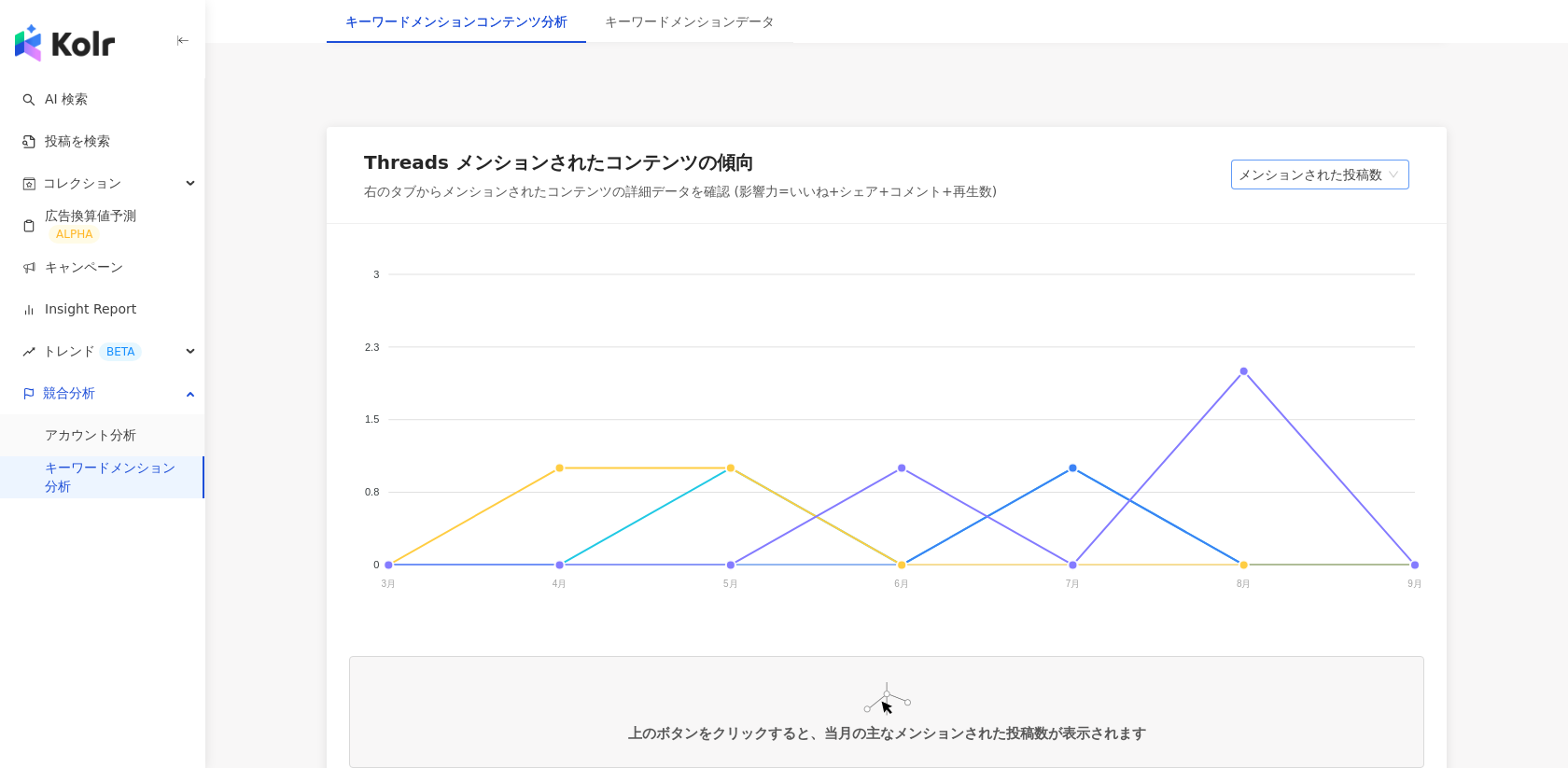
click at [1301, 178] on span "メンションされた投稿数" at bounding box center [1320, 175] width 164 height 28
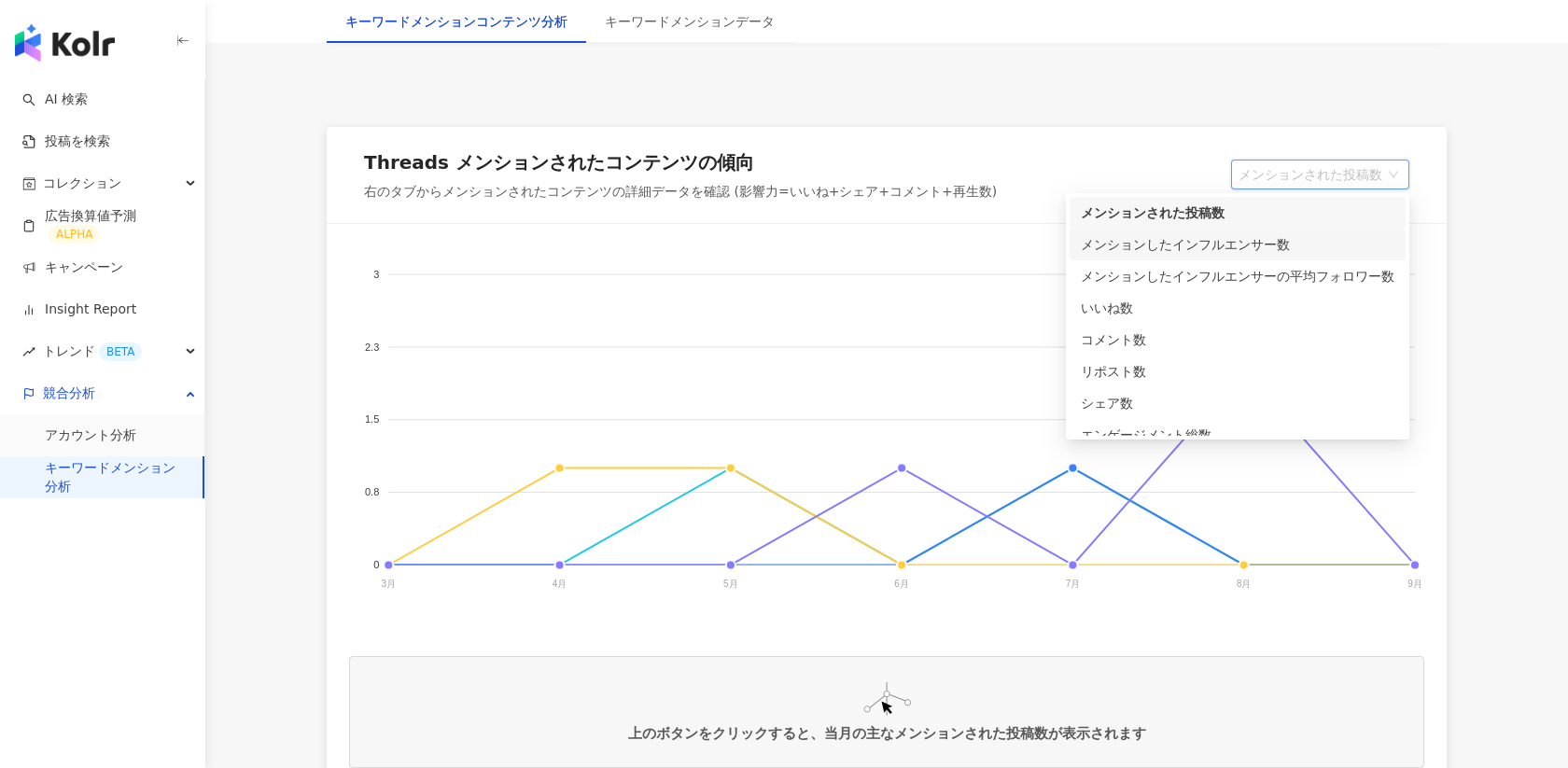
click at [1192, 243] on div "メンションしたインフルエンサー数" at bounding box center [1238, 245] width 314 height 21
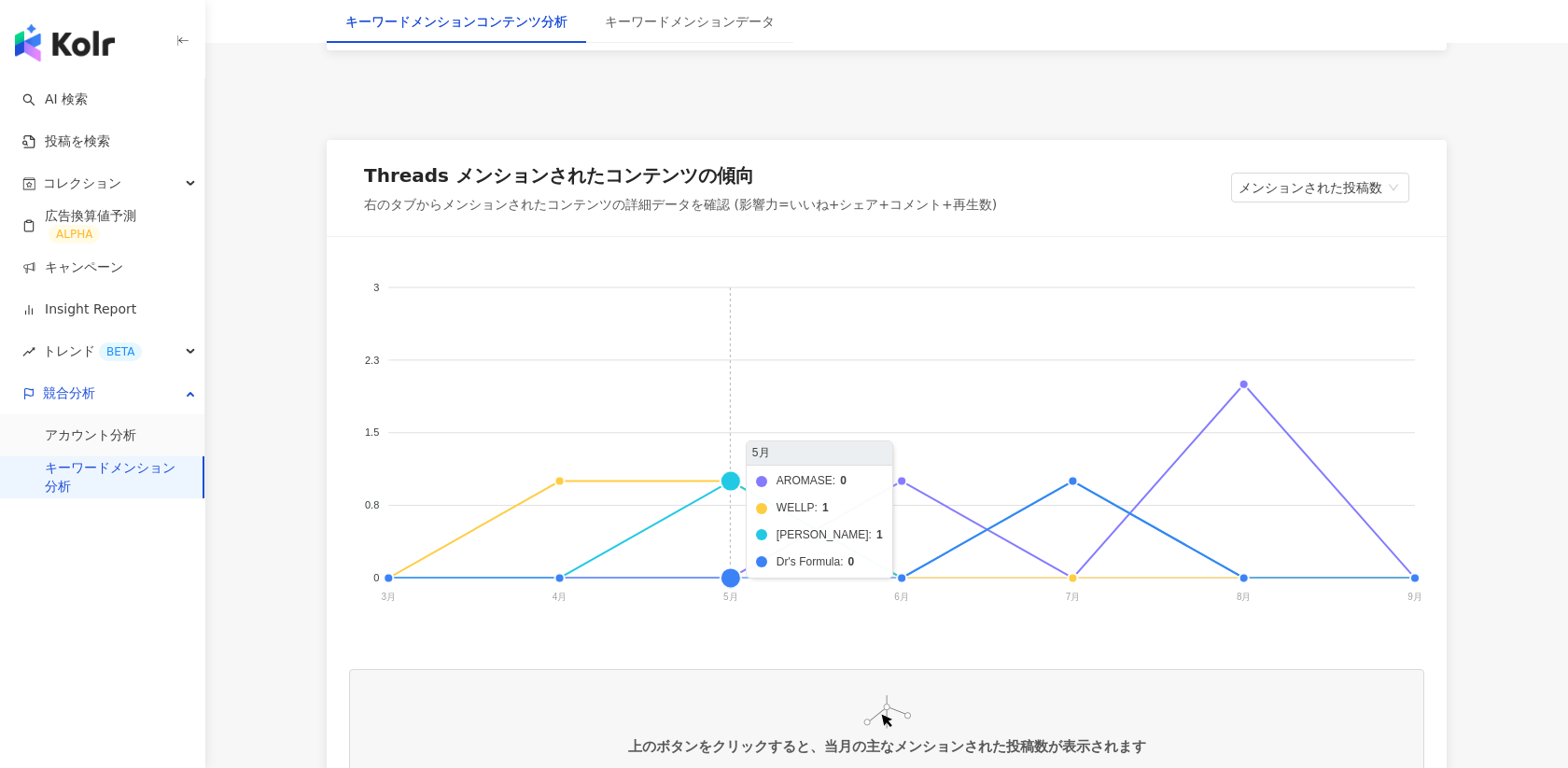
scroll to position [456, 0]
